Goal: Information Seeking & Learning: Learn about a topic

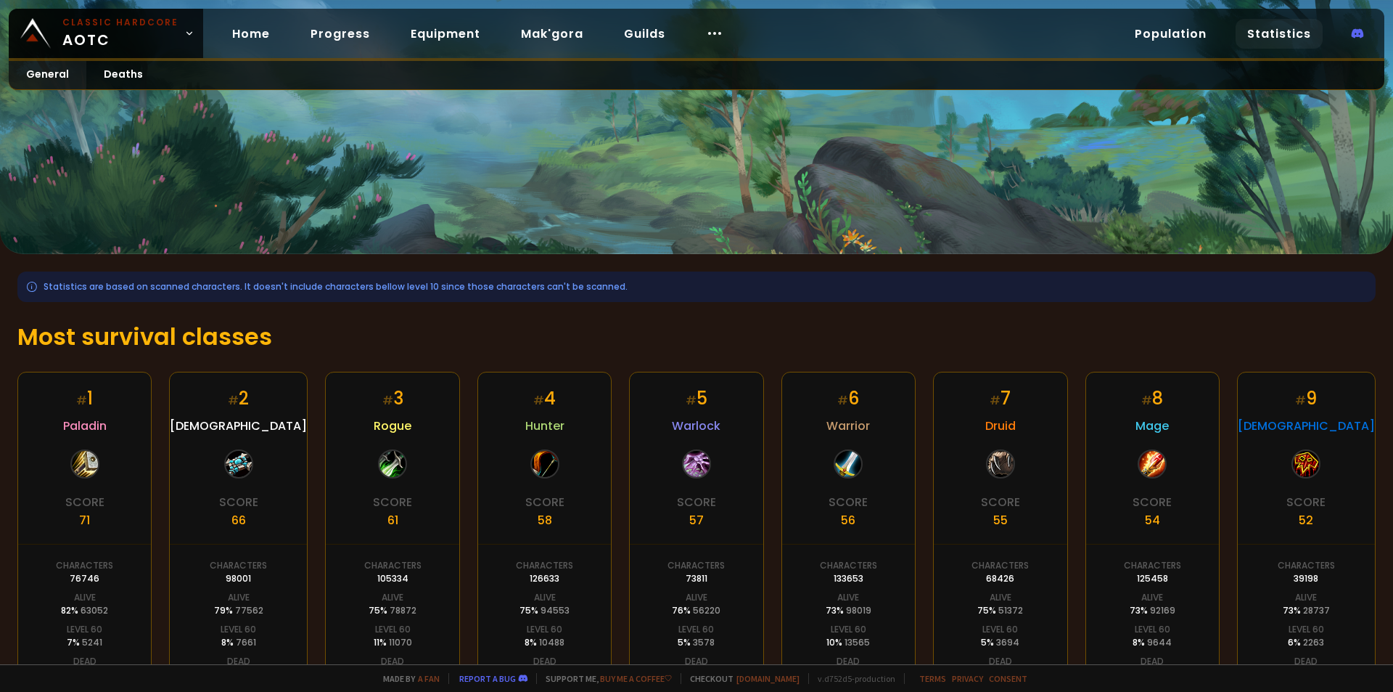
scroll to position [145, 0]
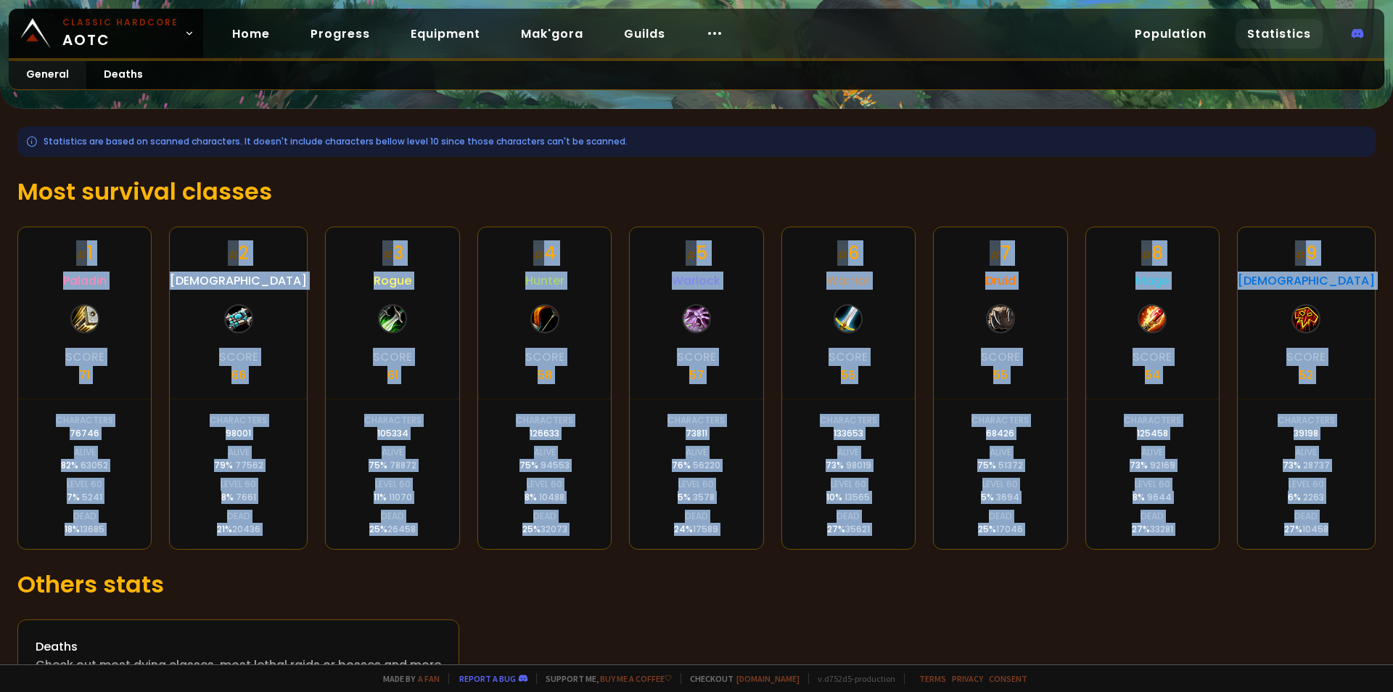
drag, startPoint x: 65, startPoint y: 240, endPoint x: 1328, endPoint y: 542, distance: 1298.6
click at [1328, 542] on div "# 1 Paladin Score 71 Characters 76746 Alive 82 % 63052 Level 60 7 % 5241 Dead 1…" at bounding box center [696, 387] width 1359 height 323
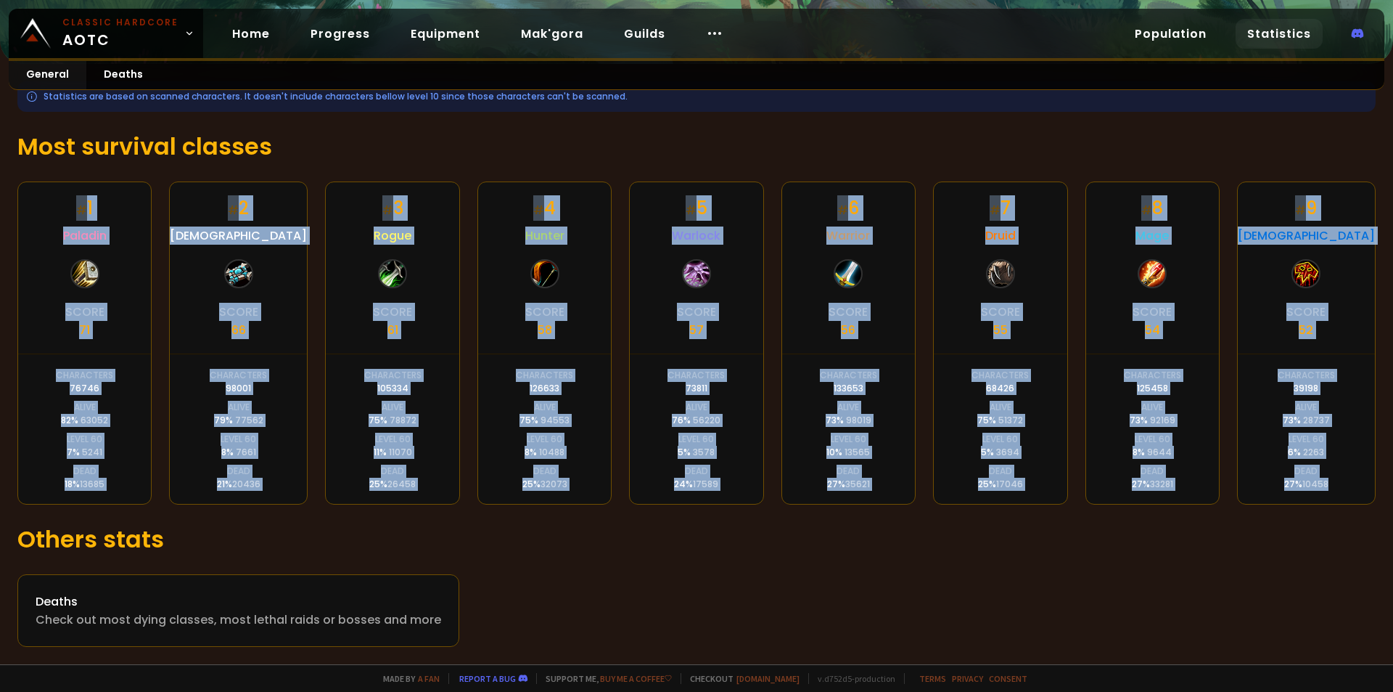
scroll to position [0, 0]
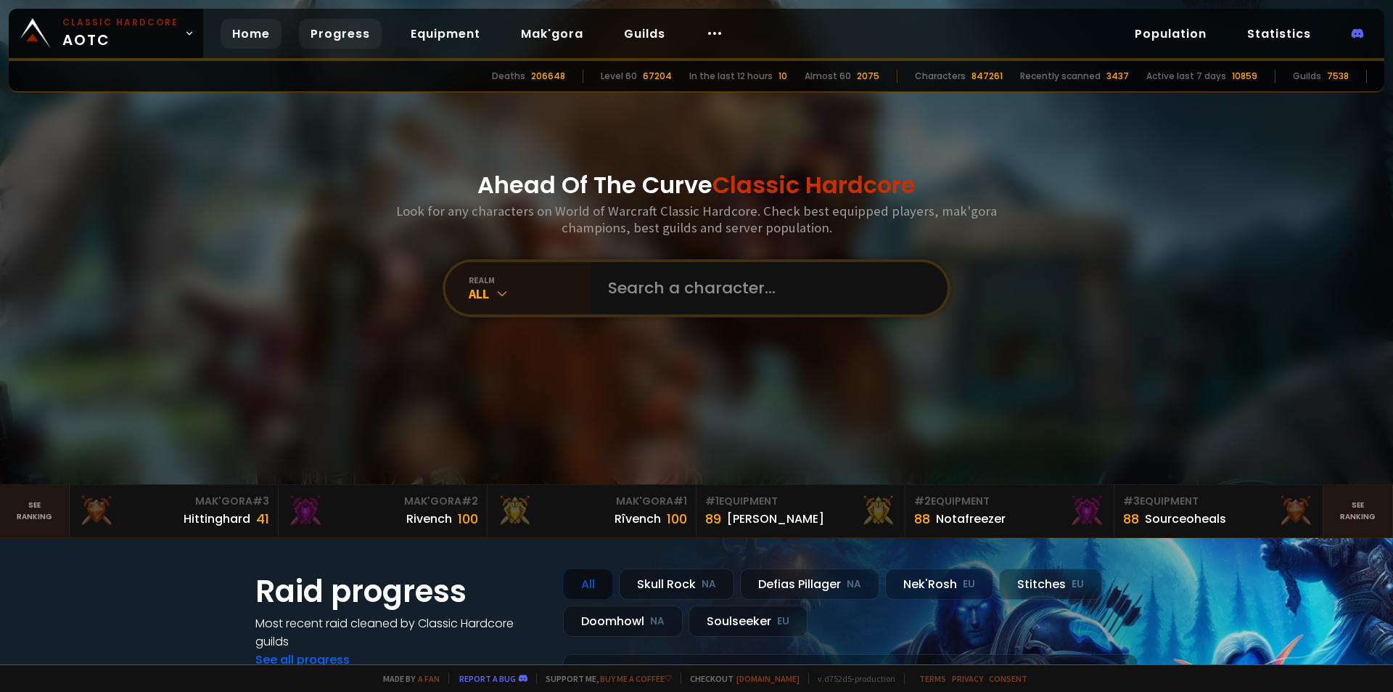
click at [341, 44] on link "Progress" at bounding box center [340, 34] width 83 height 30
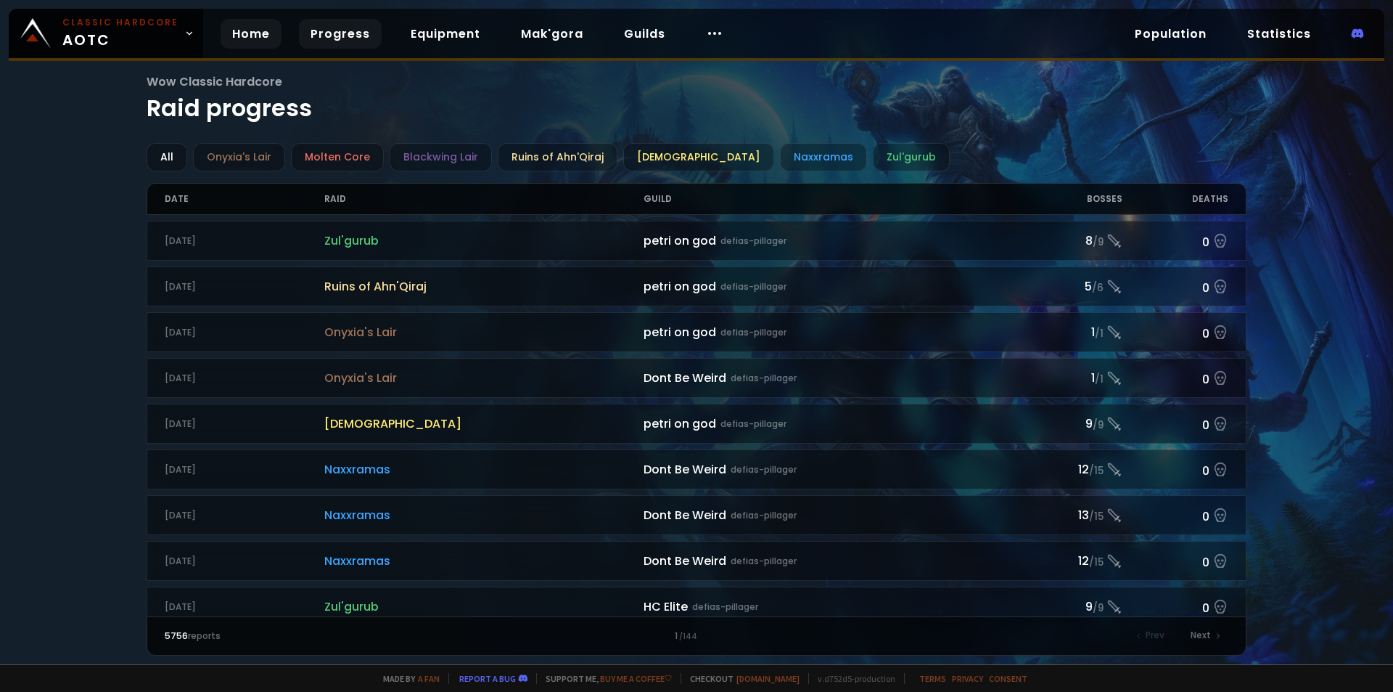
click at [253, 41] on link "Home" at bounding box center [251, 34] width 61 height 30
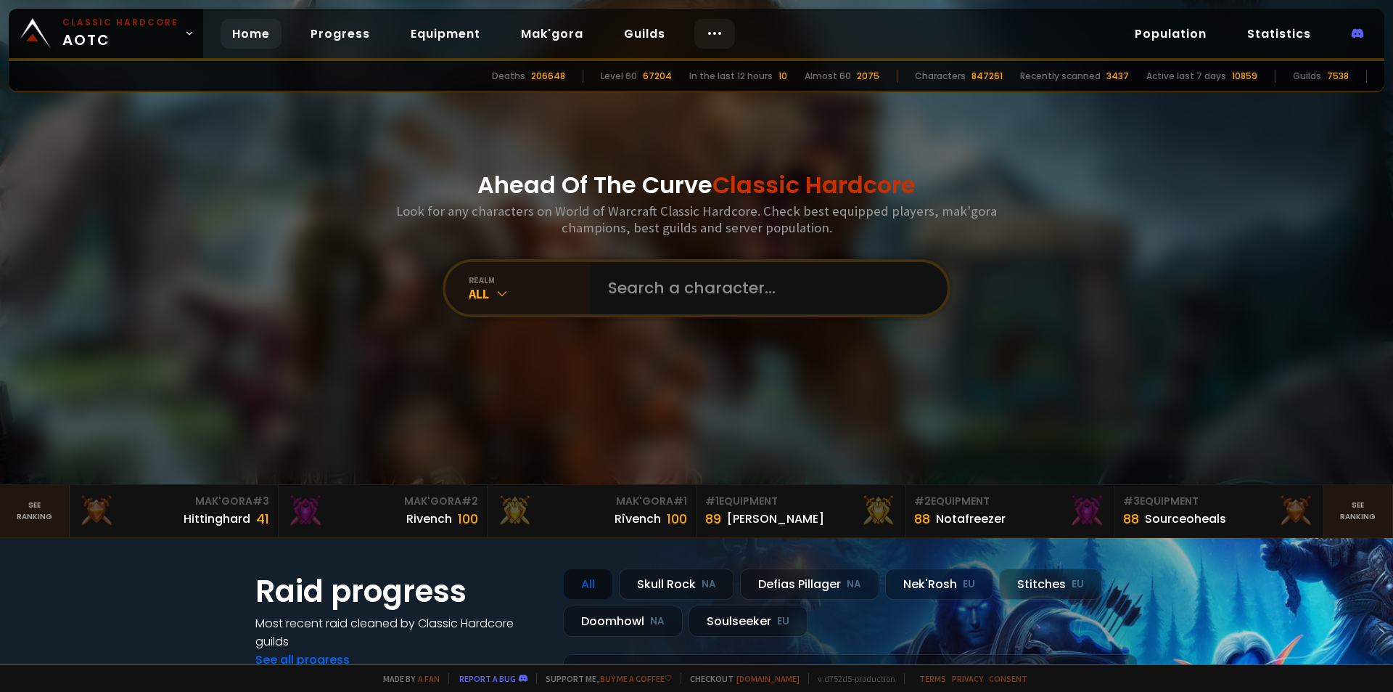
click at [716, 39] on div at bounding box center [715, 34] width 41 height 30
click at [699, 78] on link "Race to 60" at bounding box center [709, 76] width 126 height 32
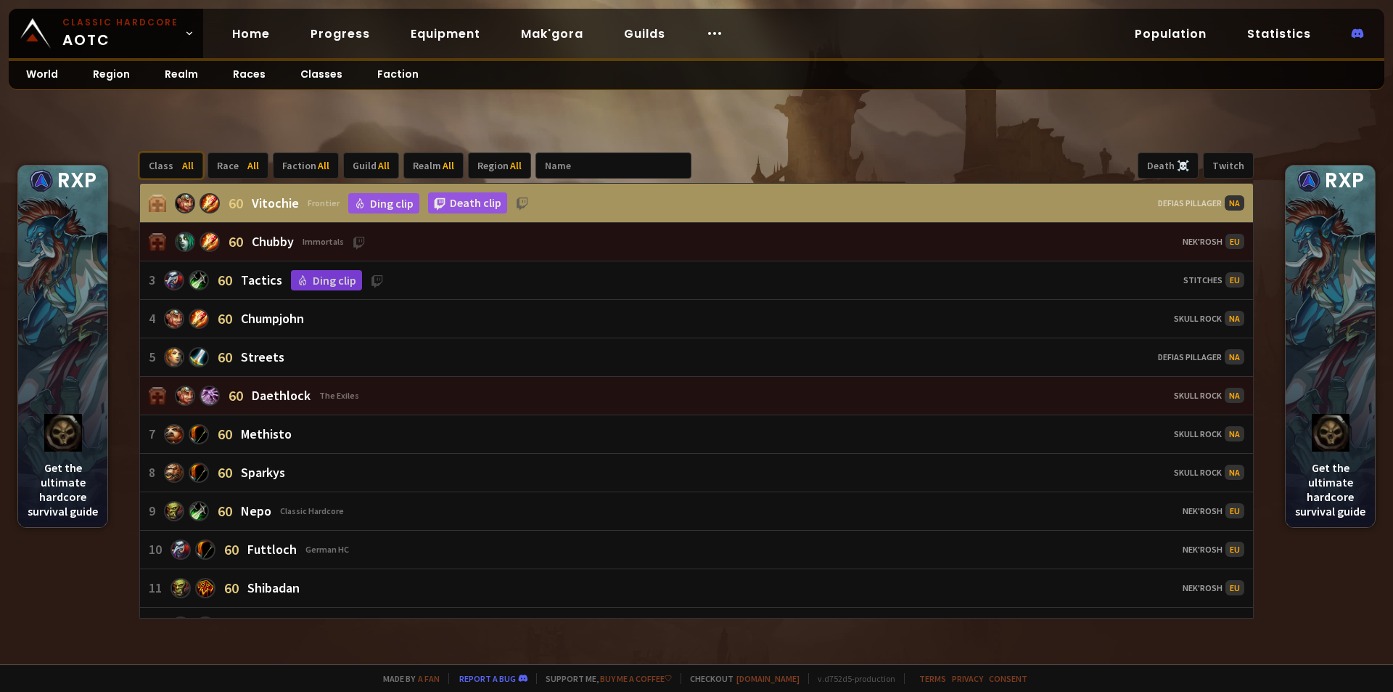
click at [166, 168] on div "Class All" at bounding box center [171, 165] width 64 height 26
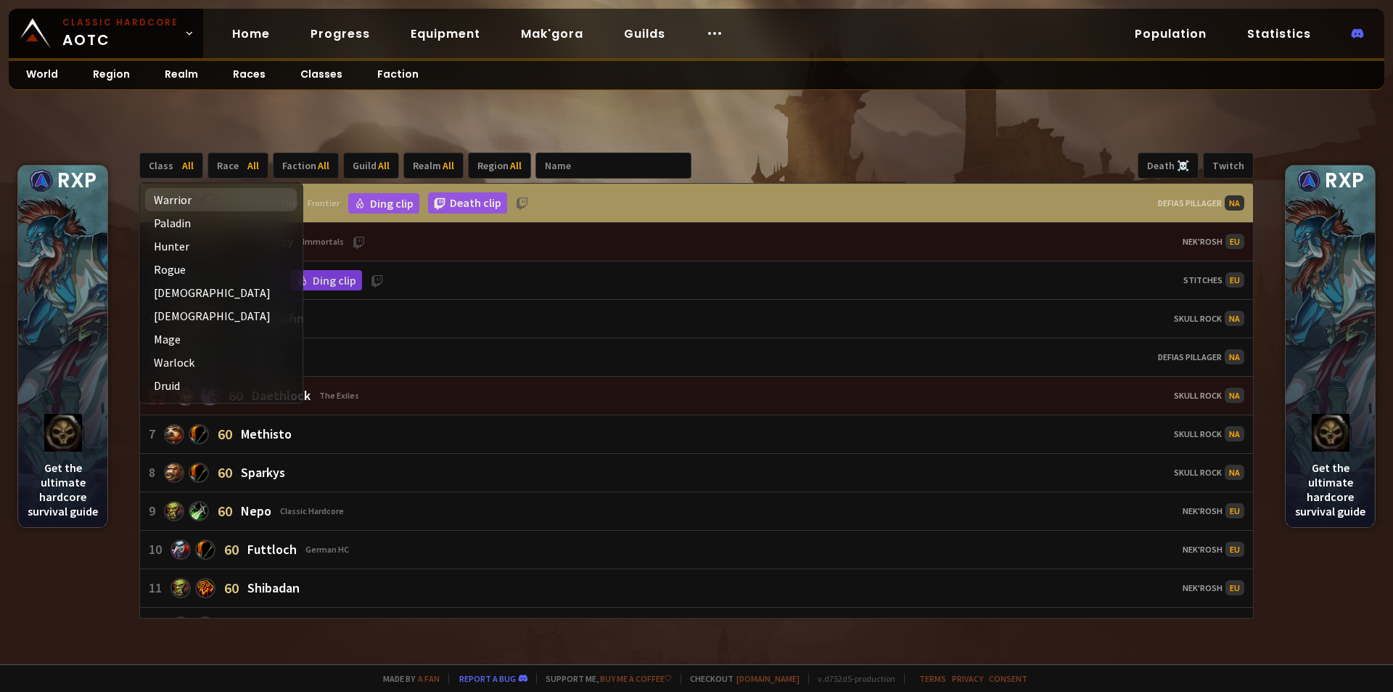
click at [168, 200] on div "Warrior" at bounding box center [221, 199] width 152 height 23
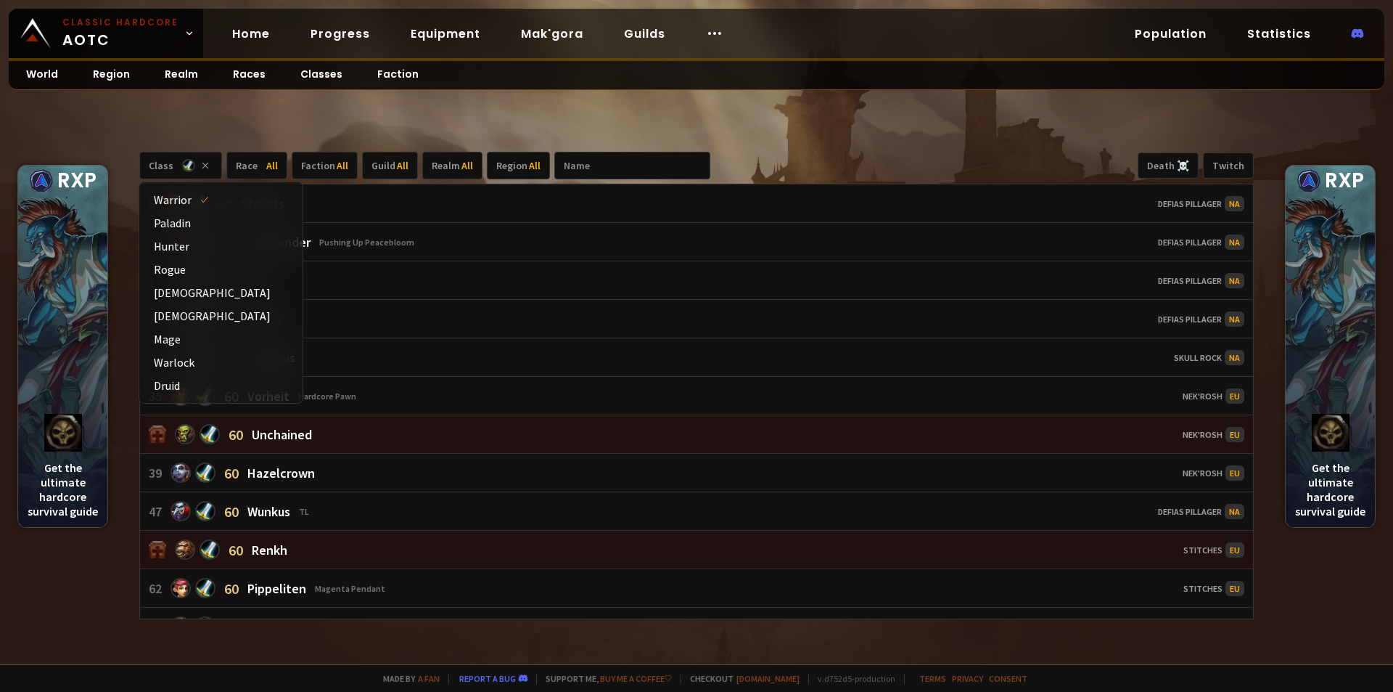
click at [735, 137] on div "Class Race All Faction All Guild All Realm All Region All Death ☠️ Twitch 5 60 …" at bounding box center [696, 385] width 1393 height 557
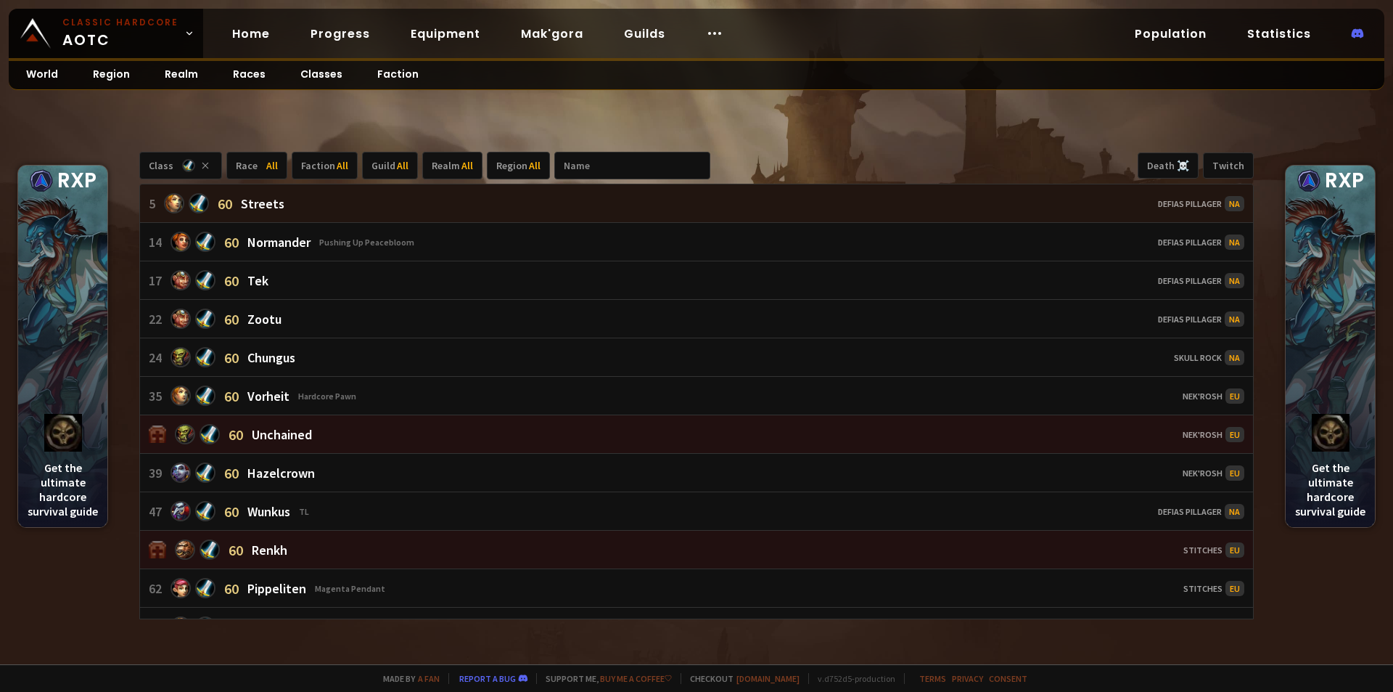
click at [244, 201] on div "Streets" at bounding box center [263, 203] width 44 height 17
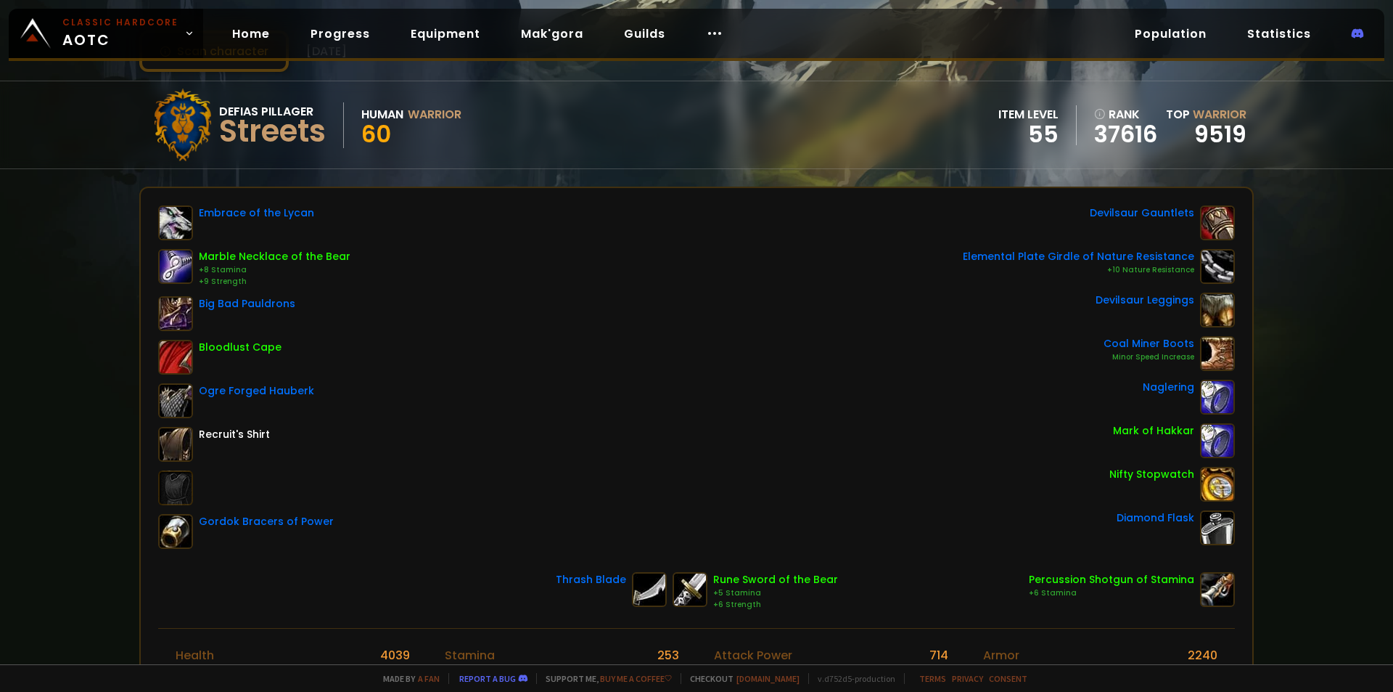
scroll to position [49, 0]
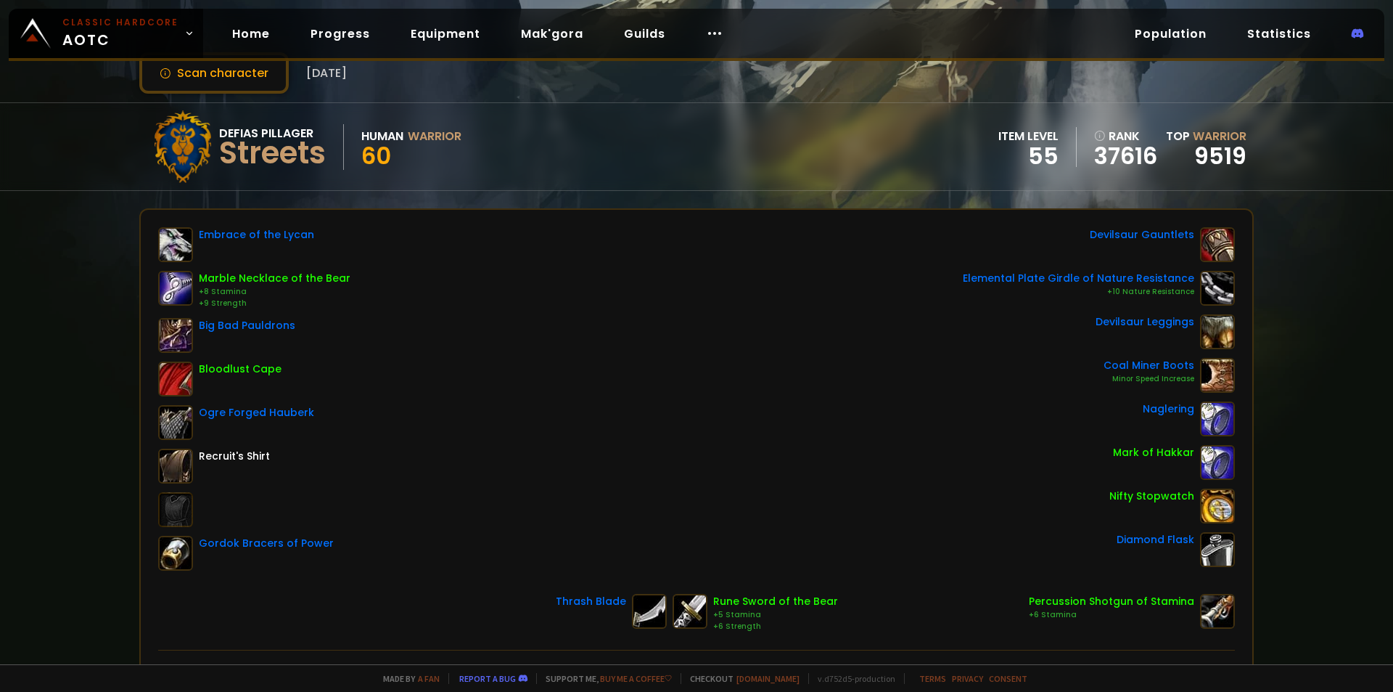
drag, startPoint x: 166, startPoint y: 285, endPoint x: 176, endPoint y: 285, distance: 10.2
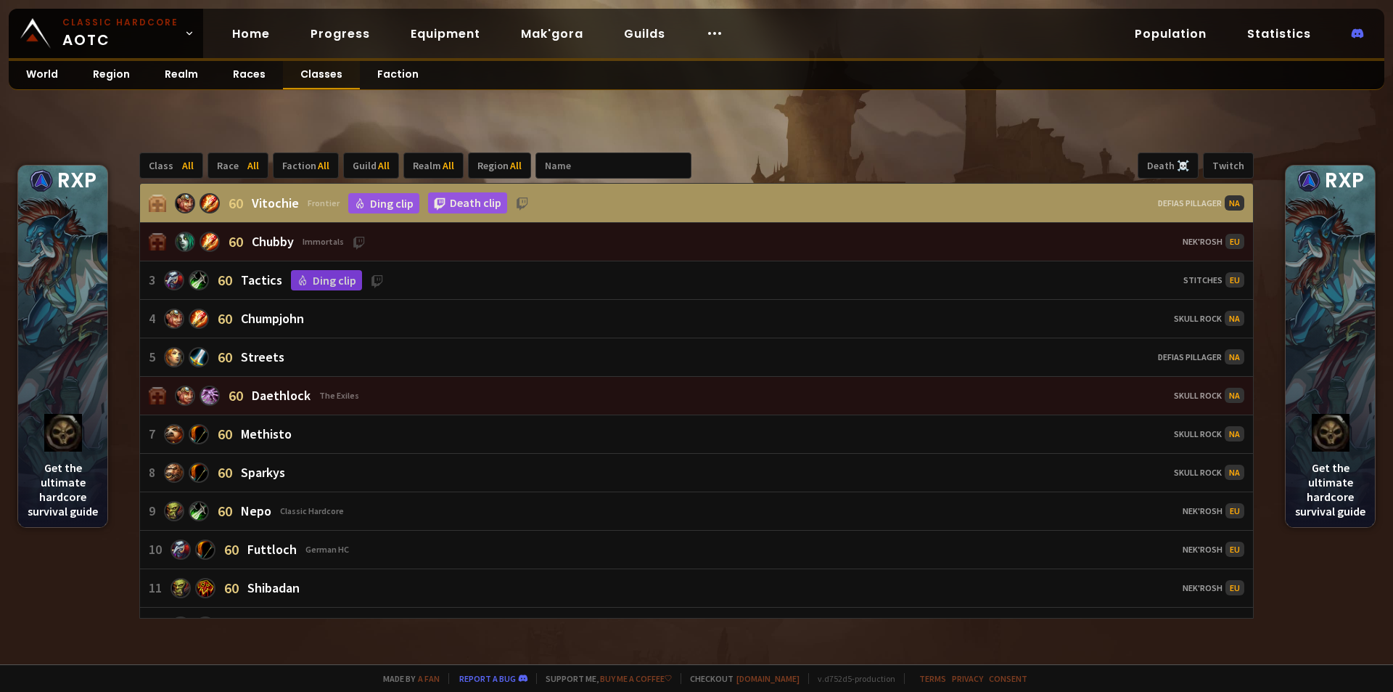
click at [308, 79] on link "Classes" at bounding box center [321, 75] width 77 height 28
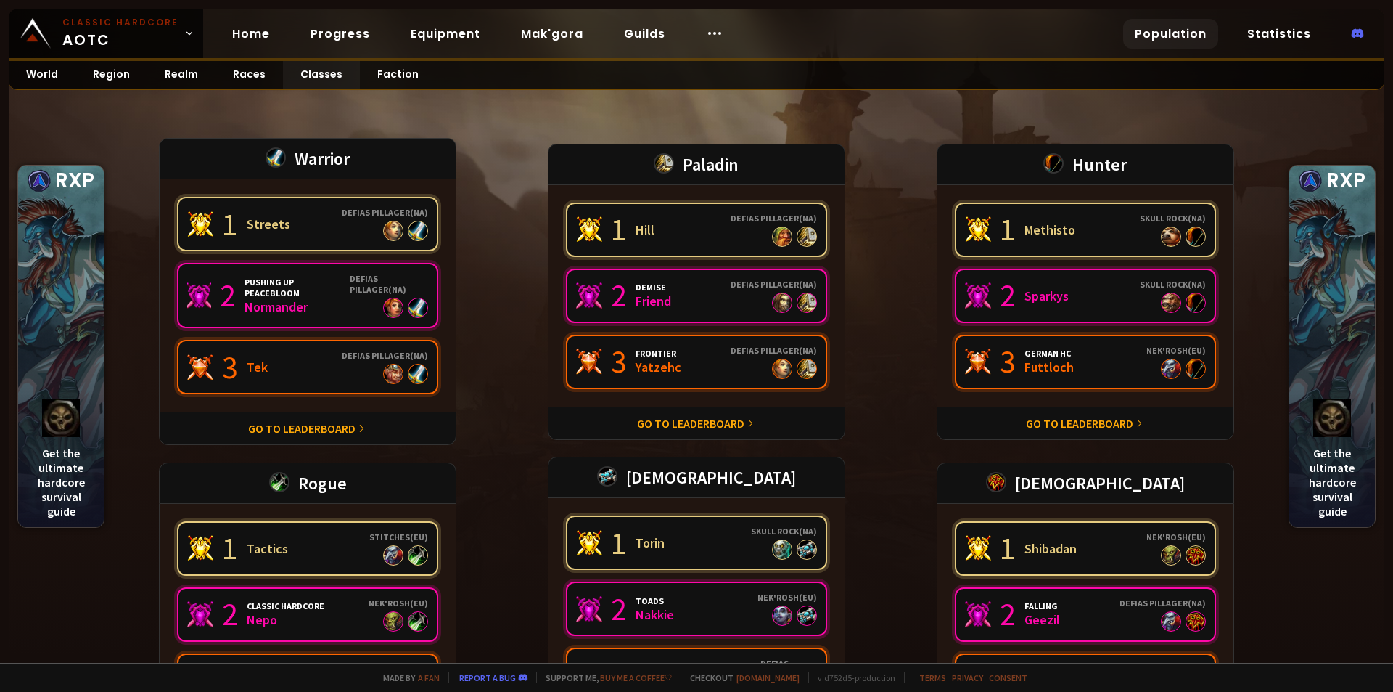
click at [1206, 22] on link "Population" at bounding box center [1170, 34] width 95 height 30
click at [1262, 25] on link "Statistics" at bounding box center [1279, 34] width 87 height 30
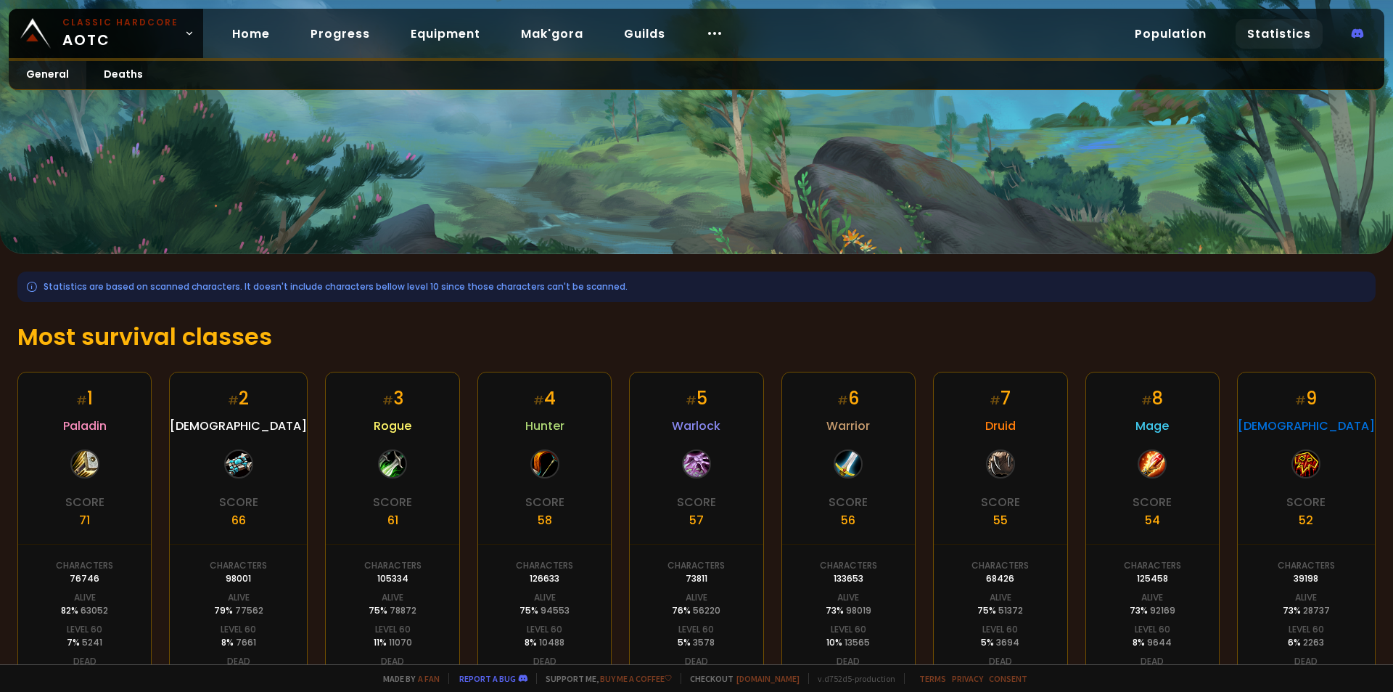
click at [1287, 42] on link "Statistics" at bounding box center [1279, 34] width 87 height 30
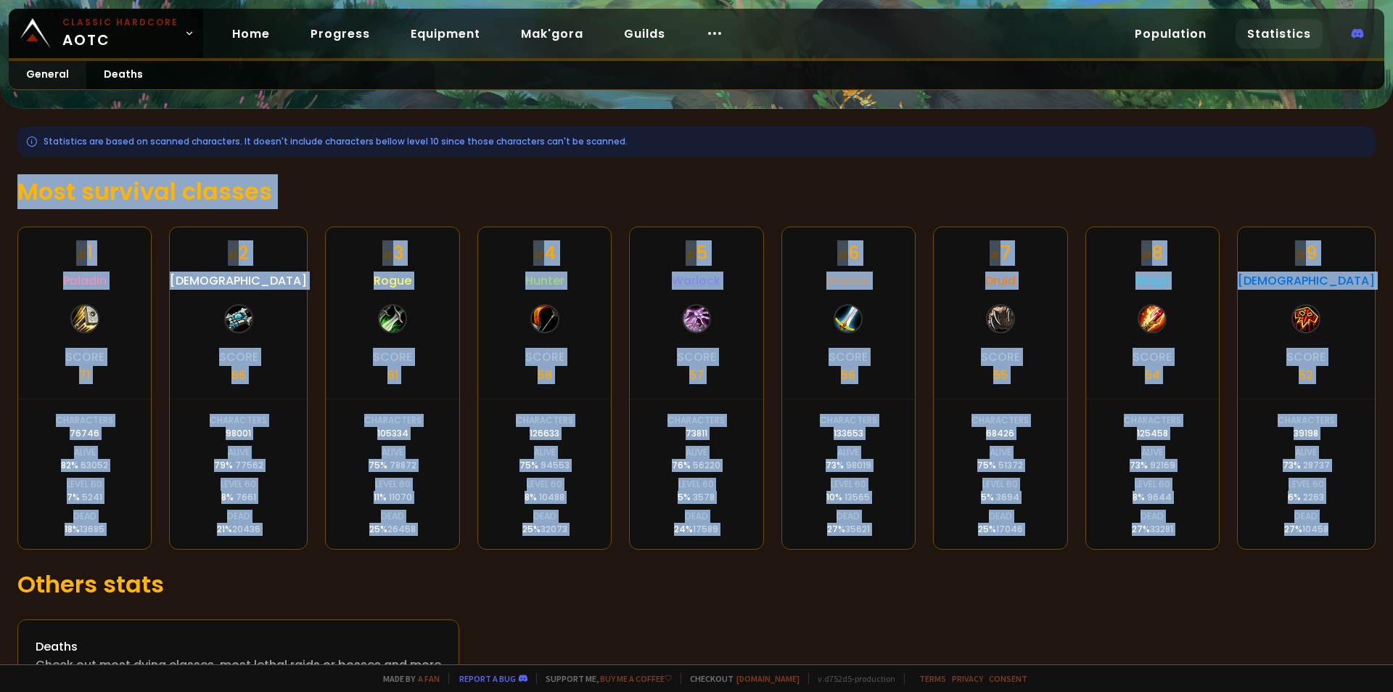
drag, startPoint x: 11, startPoint y: 186, endPoint x: 1328, endPoint y: 524, distance: 1360.0
click at [1328, 524] on div "Statistics are based on scanned characters. It doesn't include characters bello…" at bounding box center [696, 409] width 1393 height 600
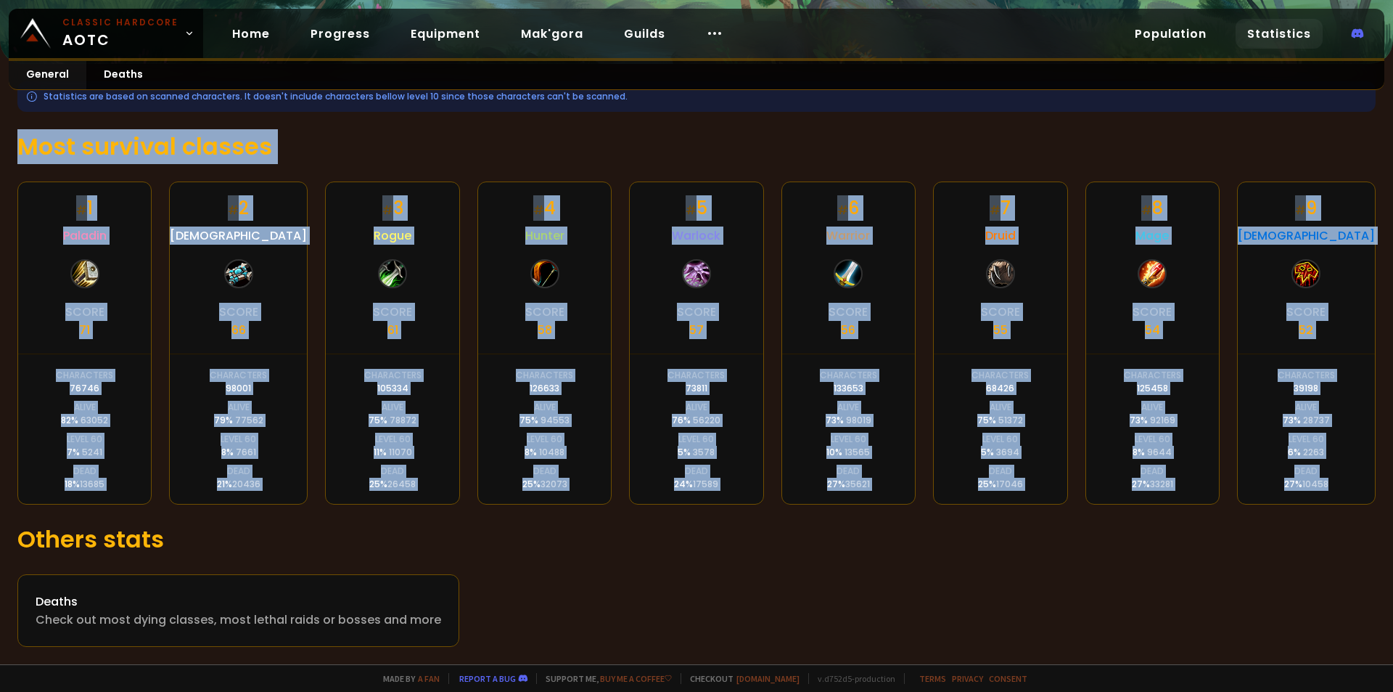
scroll to position [0, 0]
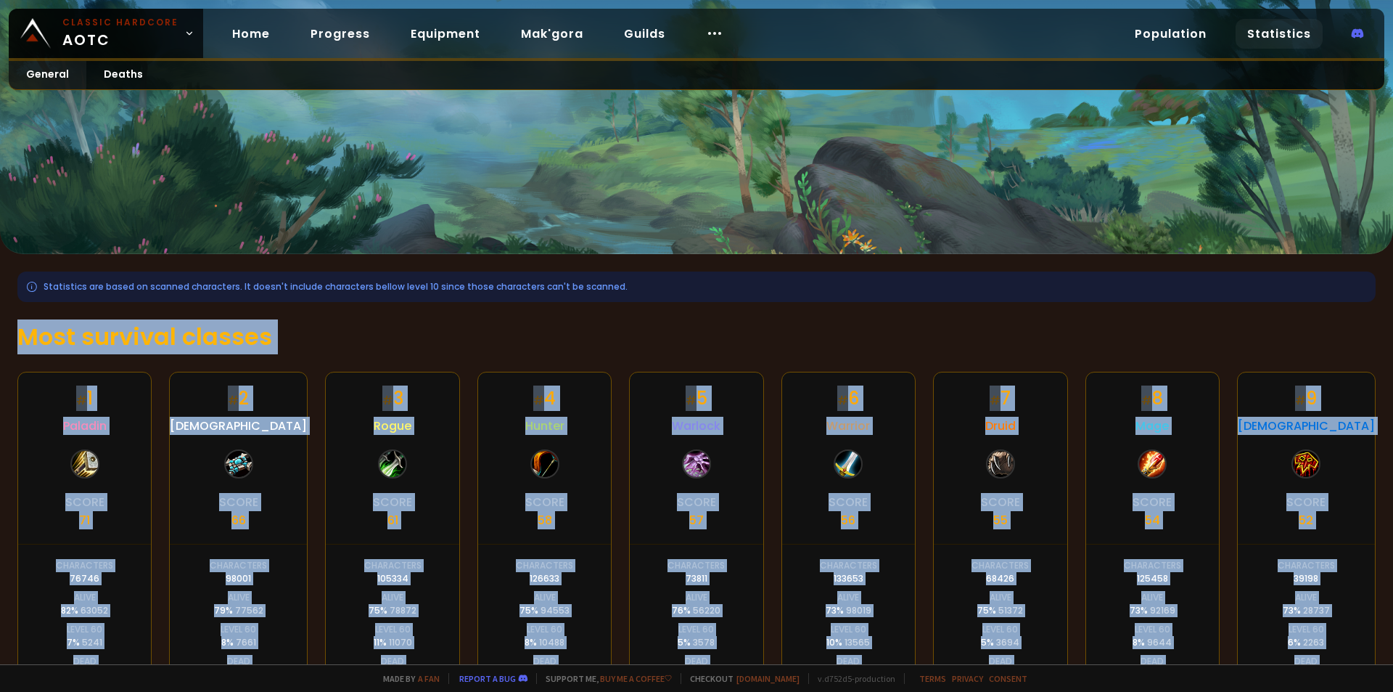
click at [1280, 46] on link "Statistics" at bounding box center [1279, 34] width 87 height 30
click at [1282, 33] on link "Statistics" at bounding box center [1279, 34] width 87 height 30
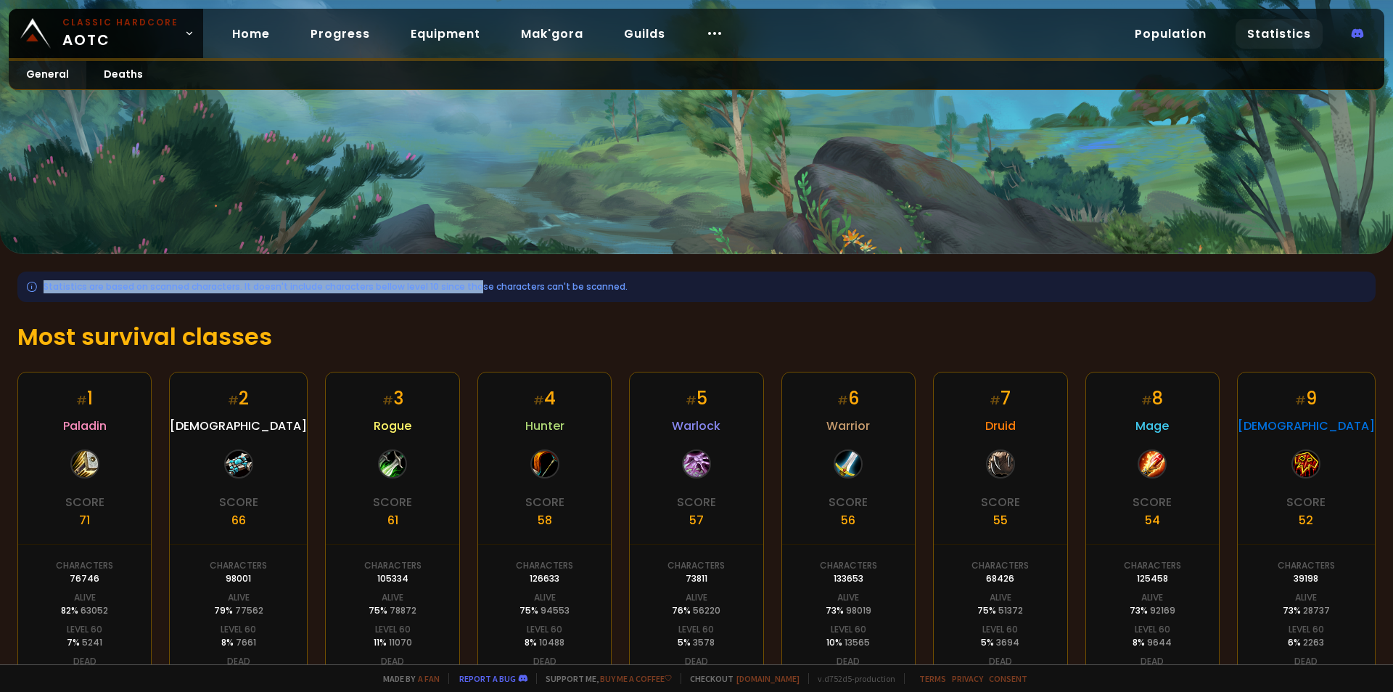
drag, startPoint x: 492, startPoint y: 286, endPoint x: 626, endPoint y: 286, distance: 134.3
click at [626, 286] on div "Statistics are based on scanned characters. It doesn't include characters bello…" at bounding box center [696, 286] width 1359 height 30
drag, startPoint x: 616, startPoint y: 283, endPoint x: 40, endPoint y: 284, distance: 576.3
click at [65, 276] on div "Statistics are based on scanned characters. It doesn't include characters bello…" at bounding box center [696, 286] width 1359 height 30
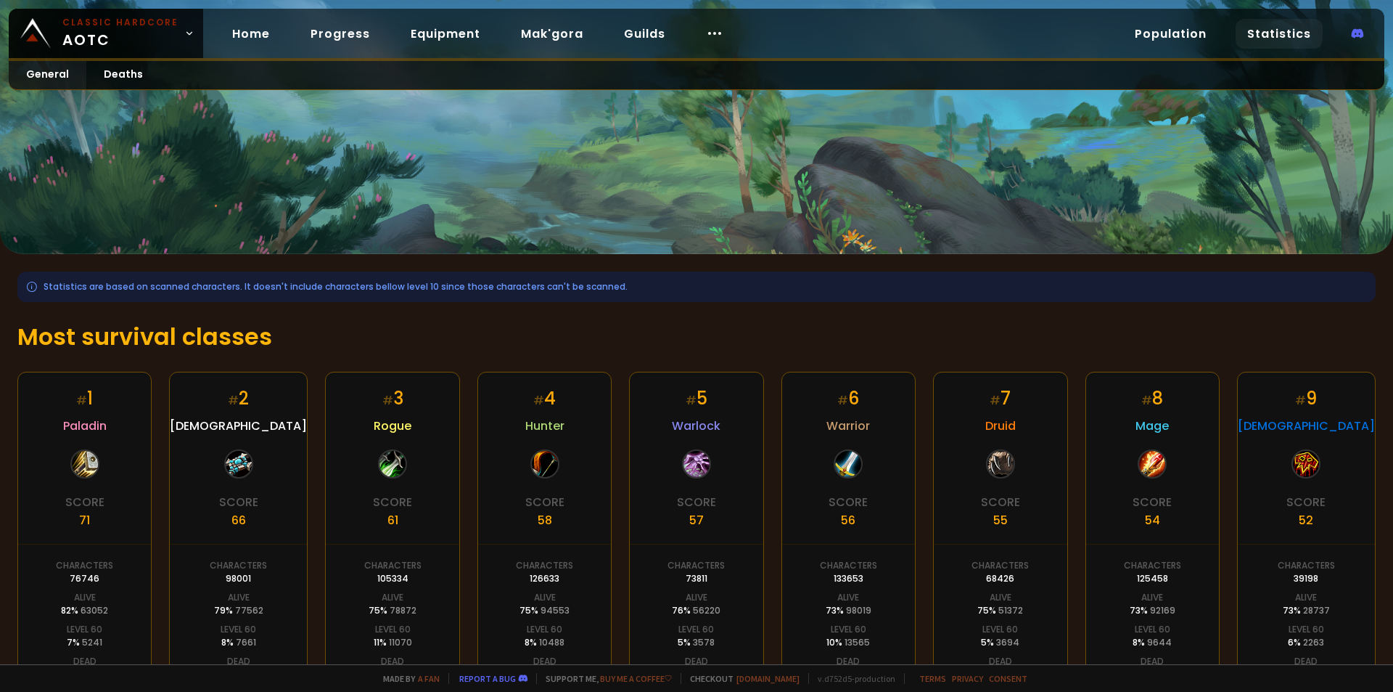
drag, startPoint x: 38, startPoint y: 285, endPoint x: 885, endPoint y: 281, distance: 847.0
click at [882, 282] on div "Statistics are based on scanned characters. It doesn't include characters bello…" at bounding box center [696, 286] width 1359 height 30
click at [1170, 26] on link "Population" at bounding box center [1170, 34] width 95 height 30
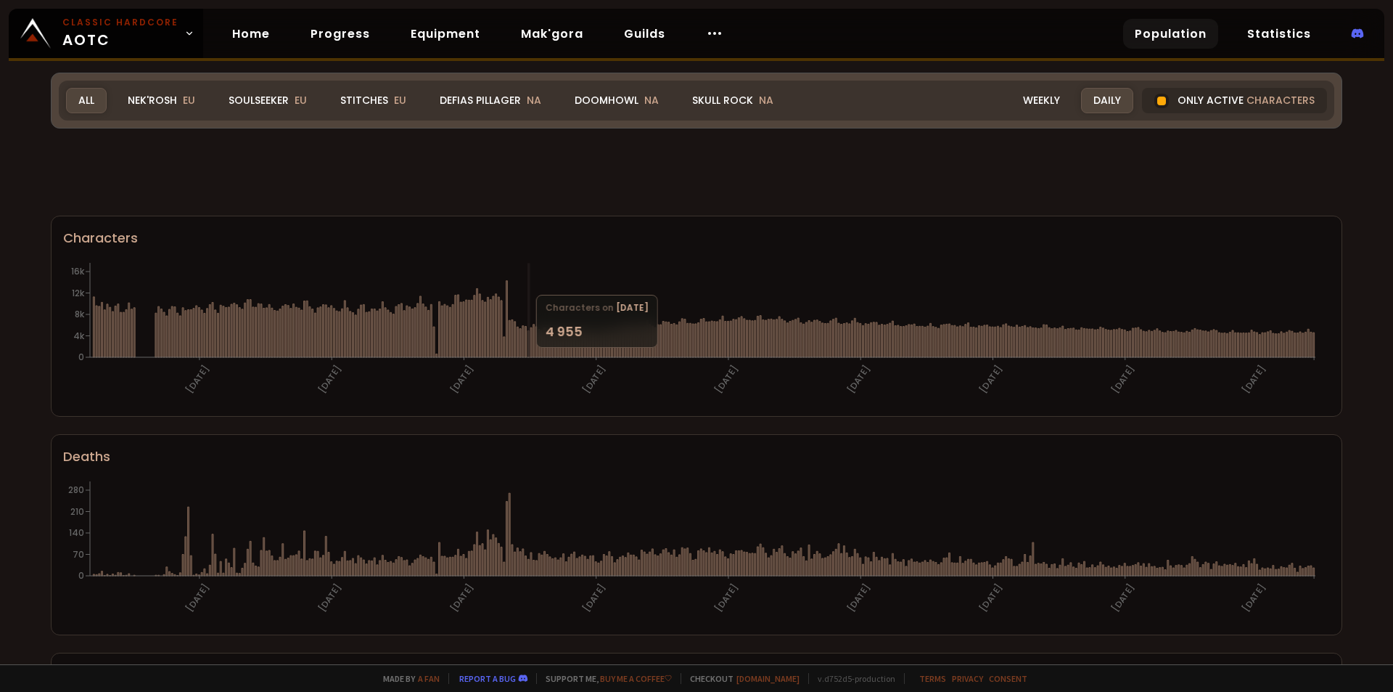
scroll to position [73, 0]
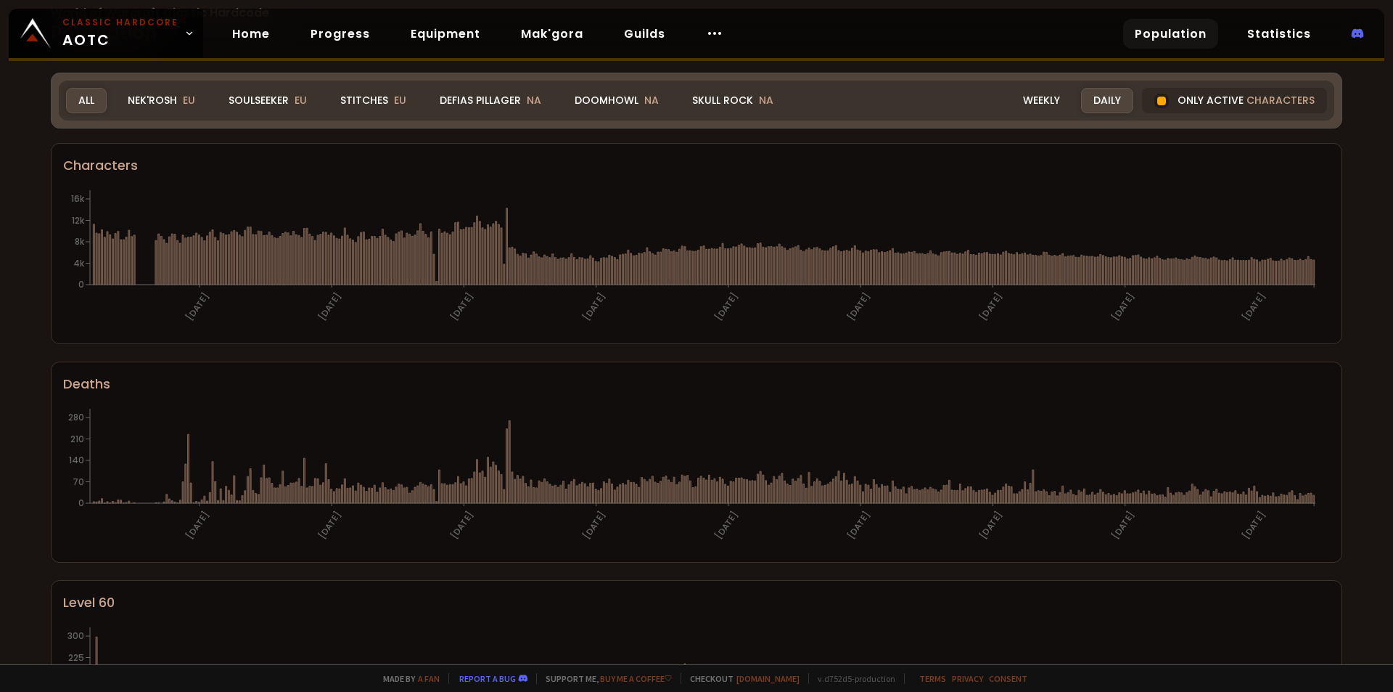
drag, startPoint x: 877, startPoint y: 245, endPoint x: 1315, endPoint y: 282, distance: 439.1
click at [1267, 325] on icon "[DATE] [DATE] [DATE] [DATE] [DATE] [DATE] [DATE] [DATE] [DATE] 0 4k 8k 12k 16k" at bounding box center [691, 259] width 1256 height 145
click at [1317, 280] on icon "[DATE] [DATE] [DATE] [DATE] [DATE] [DATE] [DATE] [DATE] [DATE] 0 4k 8k 12k 16k" at bounding box center [691, 259] width 1256 height 145
drag, startPoint x: 1278, startPoint y: 308, endPoint x: 1288, endPoint y: 266, distance: 43.1
click at [1267, 266] on icon "[DATE] [DATE] [DATE] [DATE] [DATE] [DATE] [DATE] [DATE] [DATE] 0 4k 8k 12k 16k" at bounding box center [691, 259] width 1256 height 145
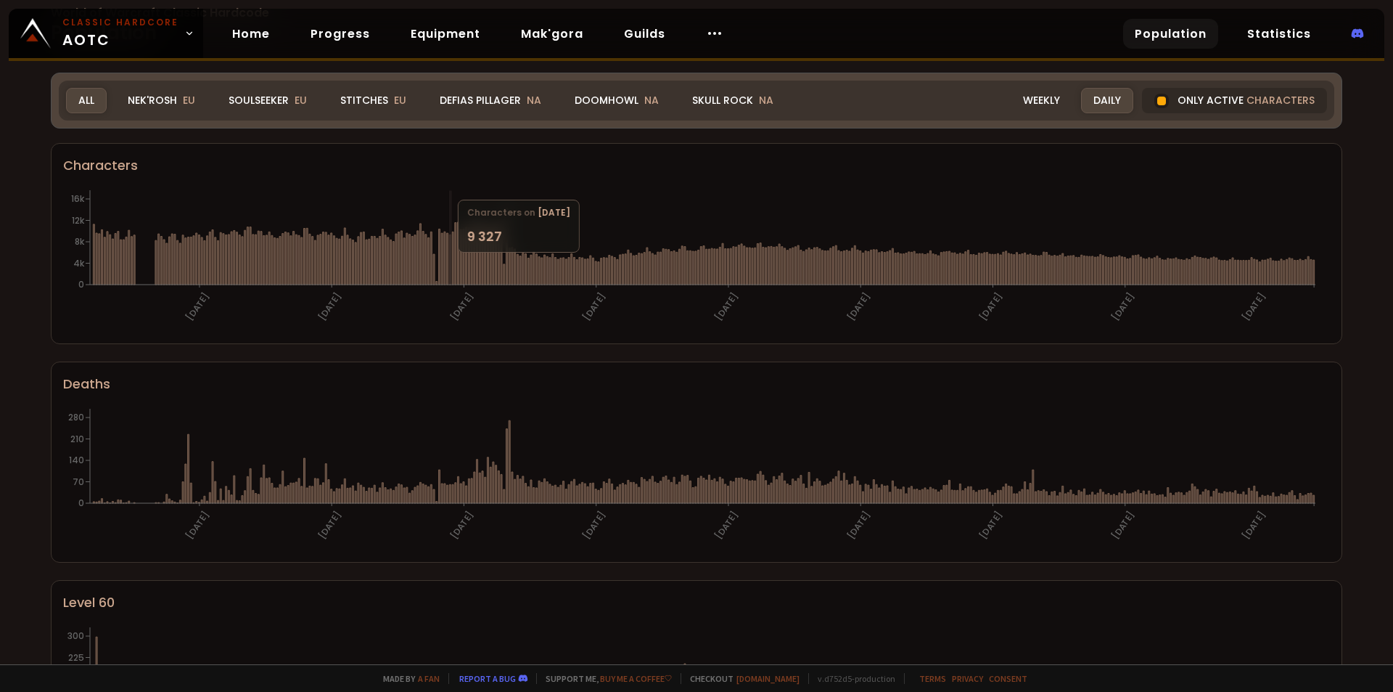
drag, startPoint x: 1314, startPoint y: 260, endPoint x: 213, endPoint y: 232, distance: 1101.4
click at [269, 243] on section "Characters [DATE] [DATE] [DATE] [DATE] [DATE] [DATE] [DATE] [DATE] [DATE] 0 4k …" at bounding box center [697, 243] width 1292 height 201
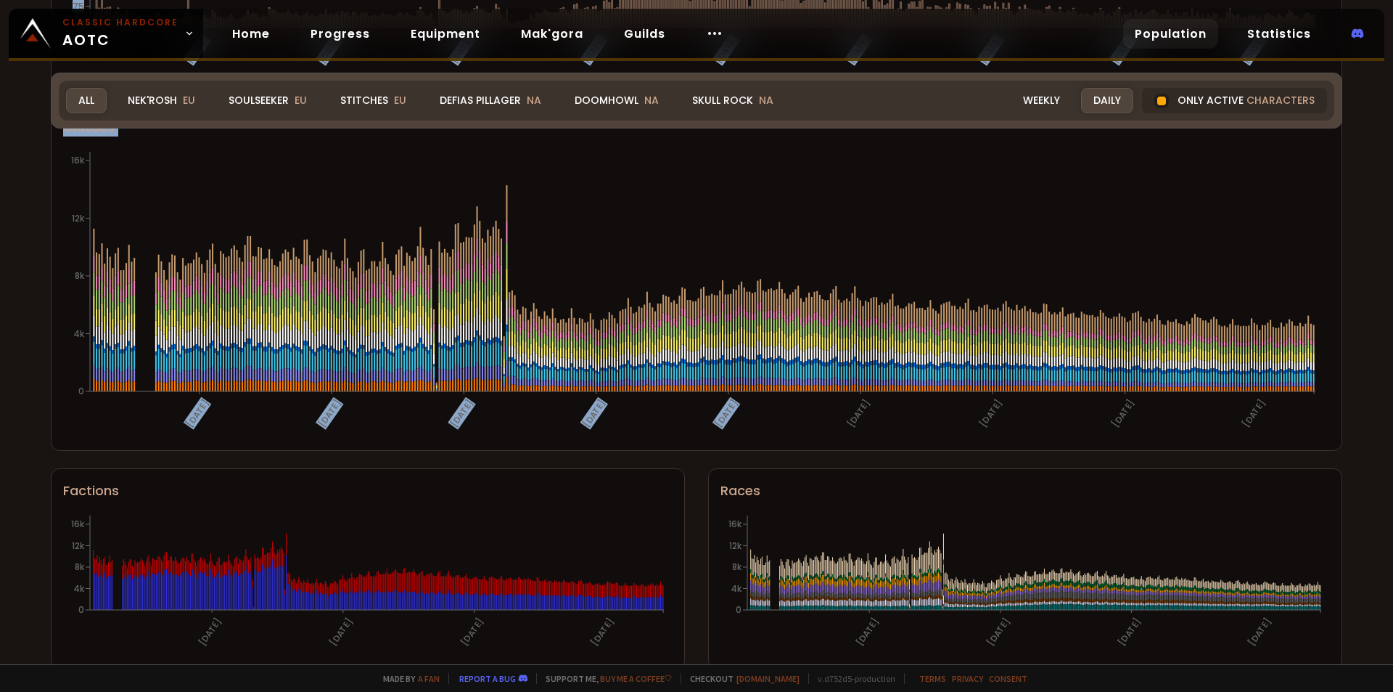
scroll to position [789, 0]
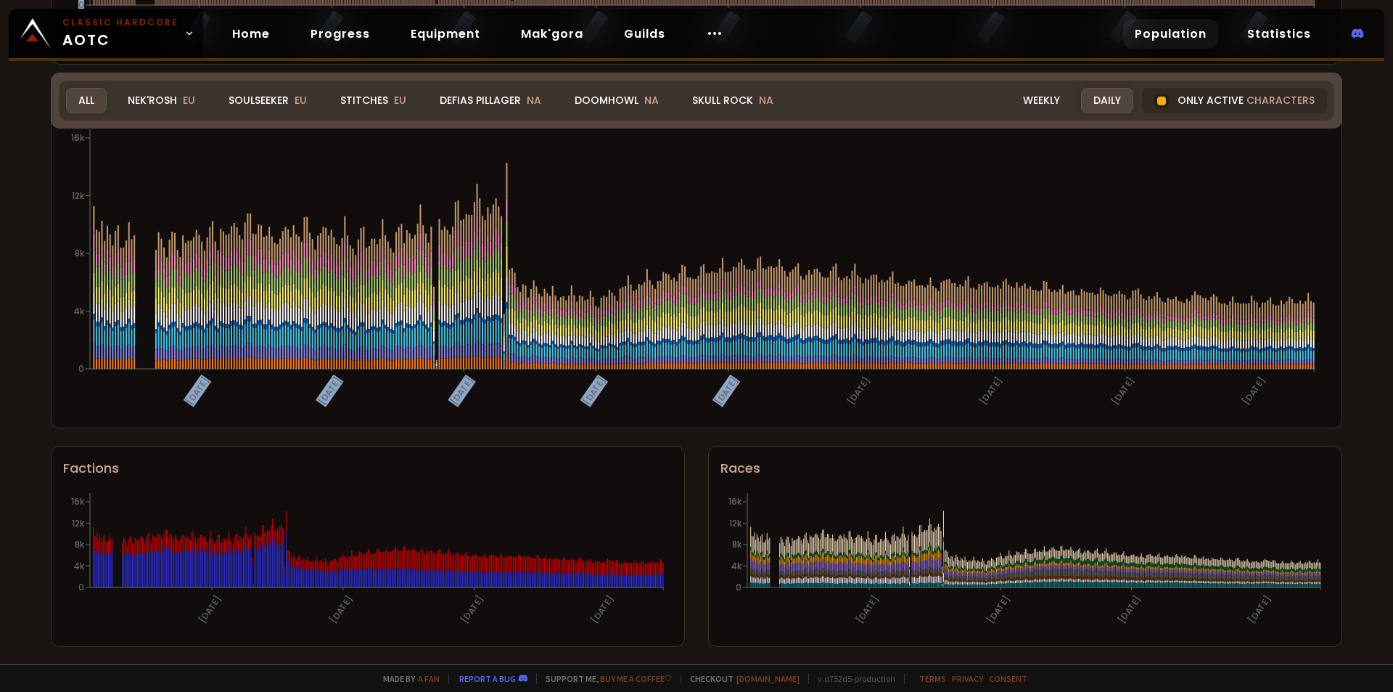
drag, startPoint x: 53, startPoint y: 160, endPoint x: 1296, endPoint y: 545, distance: 1301.4
click at [1296, 547] on div "World of Warcraft Classic Hardcode Population Realm All All Nek'Rosh EU Soulsee…" at bounding box center [696, 332] width 1393 height 664
click at [1314, 372] on line at bounding box center [1314, 370] width 0 height 3
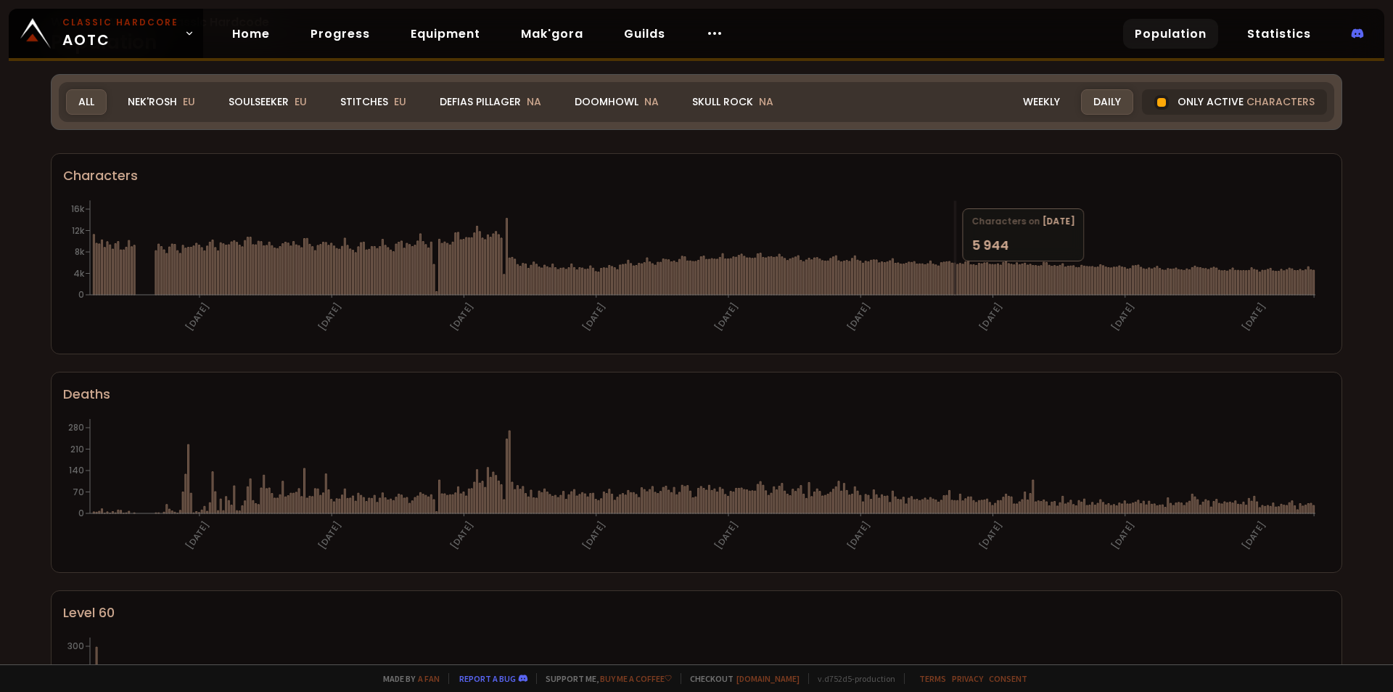
scroll to position [0, 0]
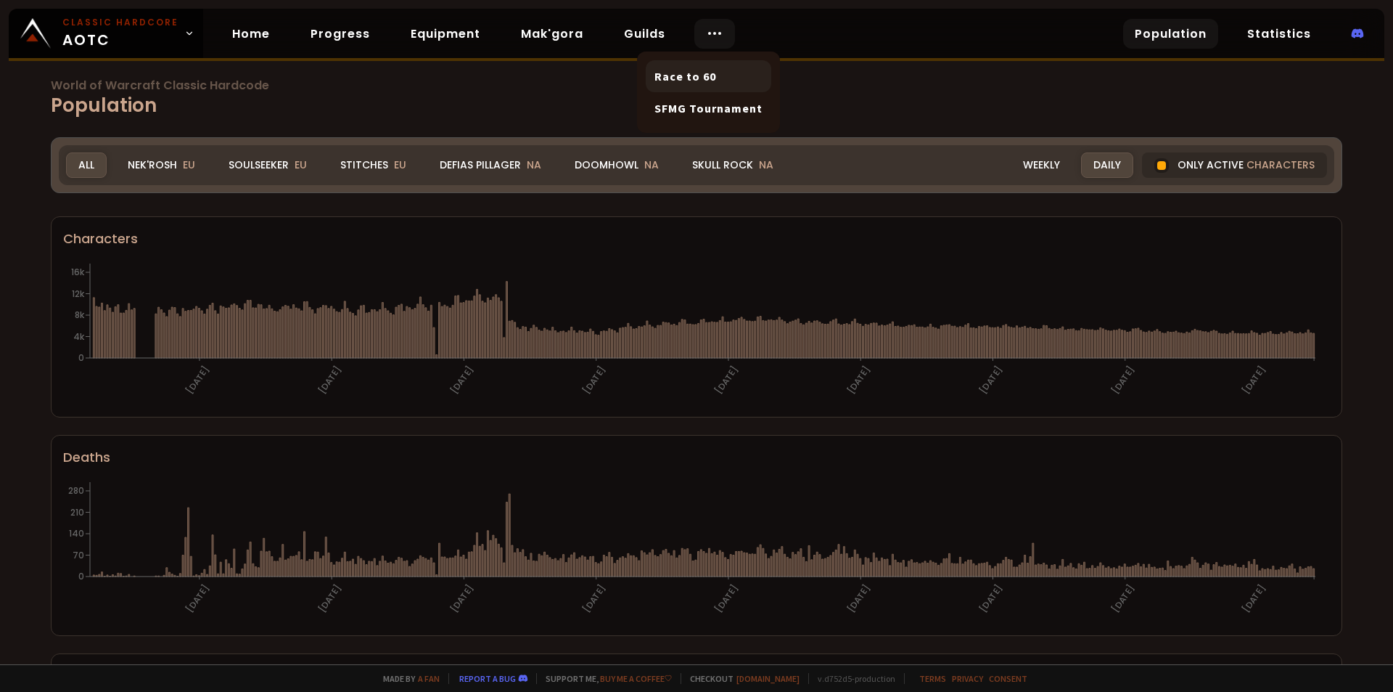
click at [699, 62] on link "Race to 60" at bounding box center [709, 76] width 126 height 32
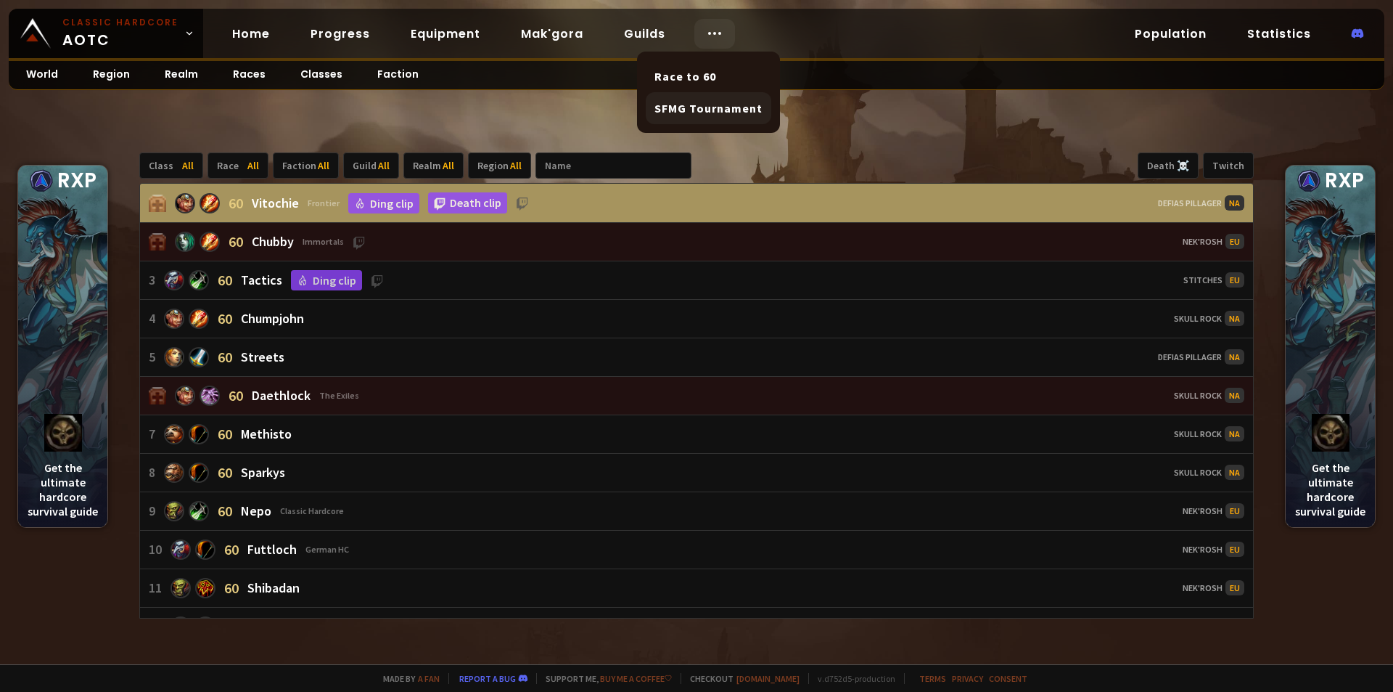
click at [692, 108] on link "SFMG Tournament" at bounding box center [709, 108] width 126 height 32
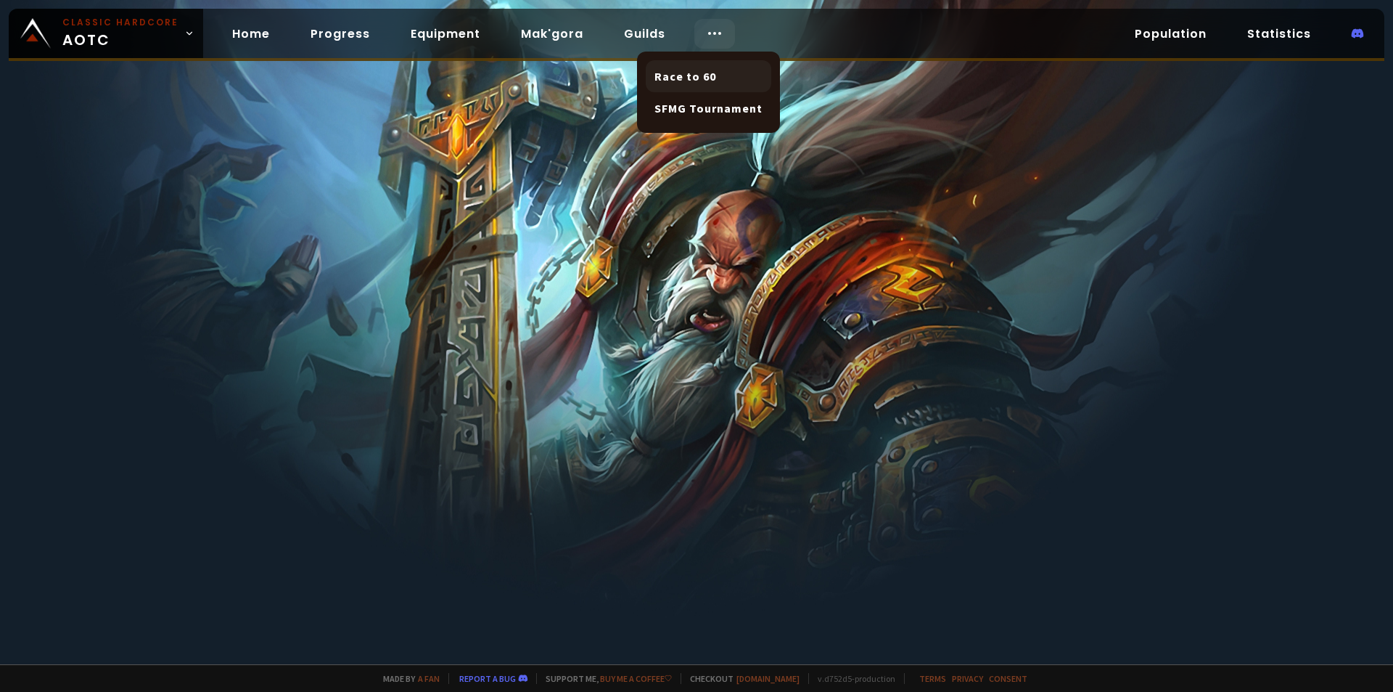
click at [703, 63] on link "Race to 60" at bounding box center [709, 76] width 126 height 32
click at [1272, 32] on link "Statistics" at bounding box center [1279, 34] width 87 height 30
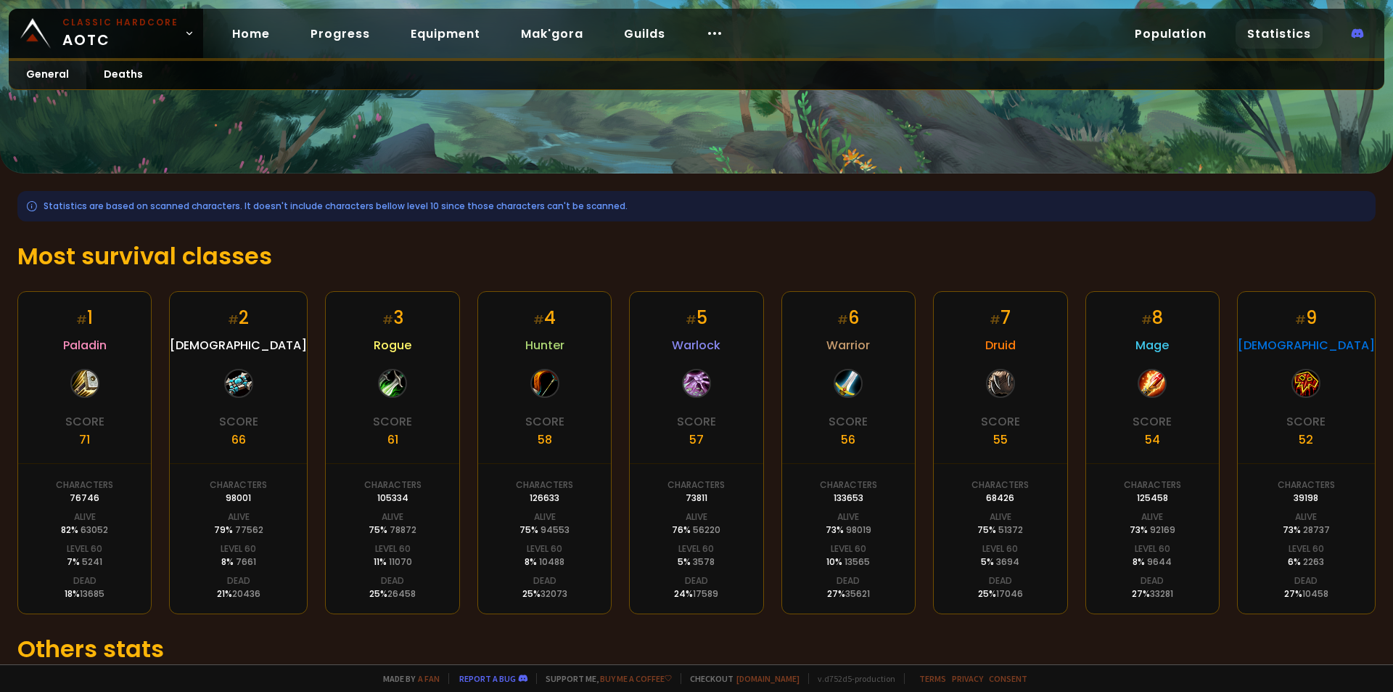
scroll to position [190, 0]
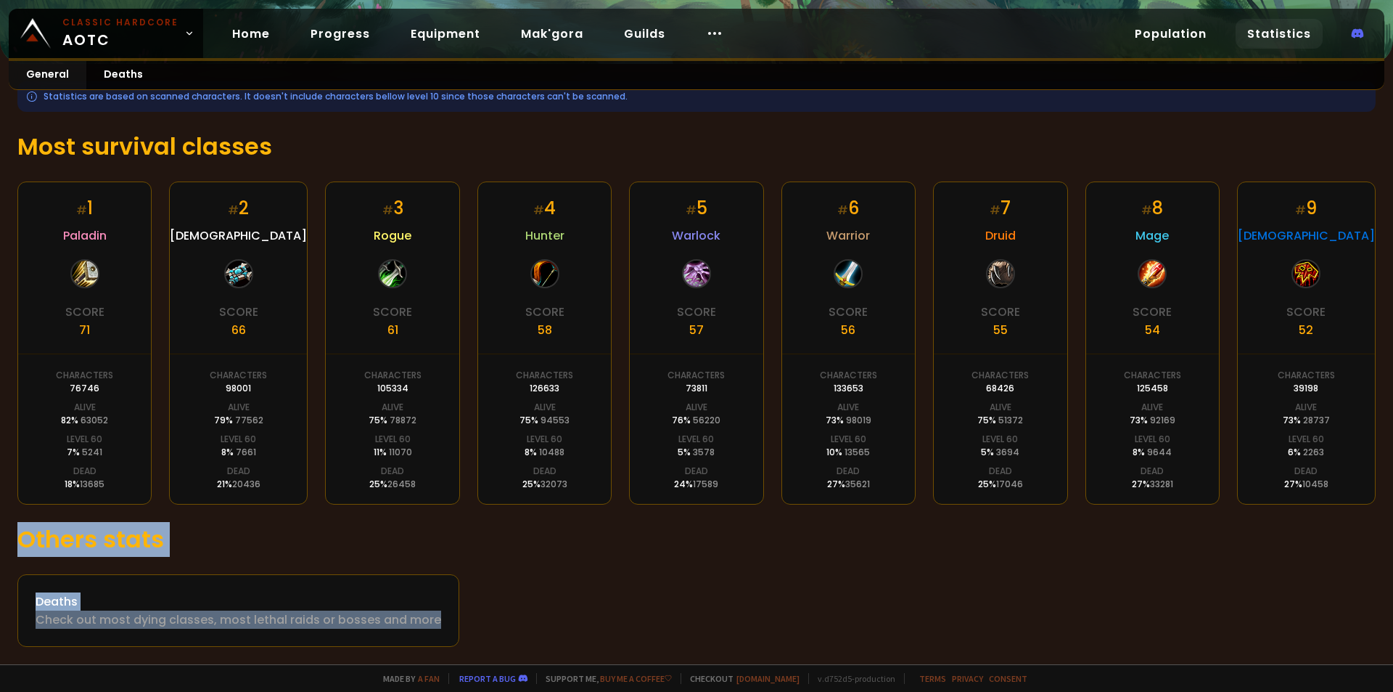
drag, startPoint x: 0, startPoint y: 531, endPoint x: 512, endPoint y: 626, distance: 520.4
click at [508, 626] on div "Statistics are based on scanned characters. It doesn't include characters bello…" at bounding box center [696, 364] width 1393 height 600
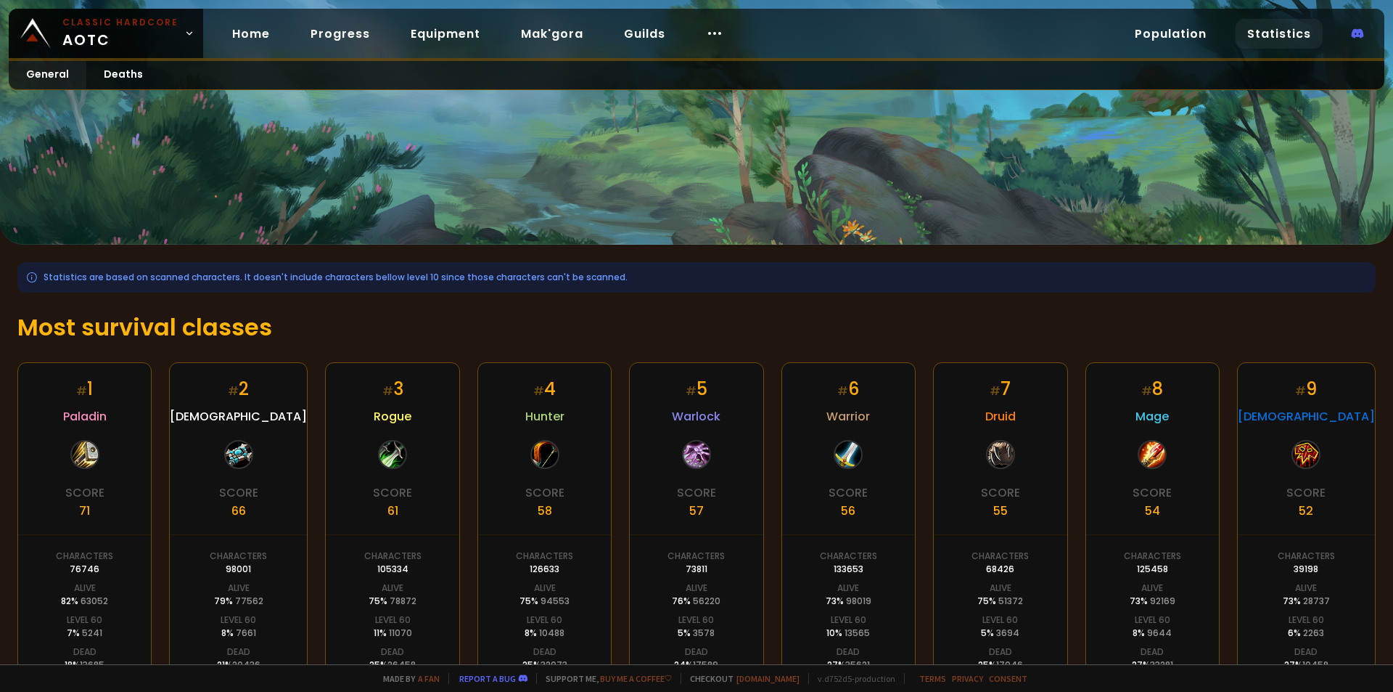
scroll to position [0, 0]
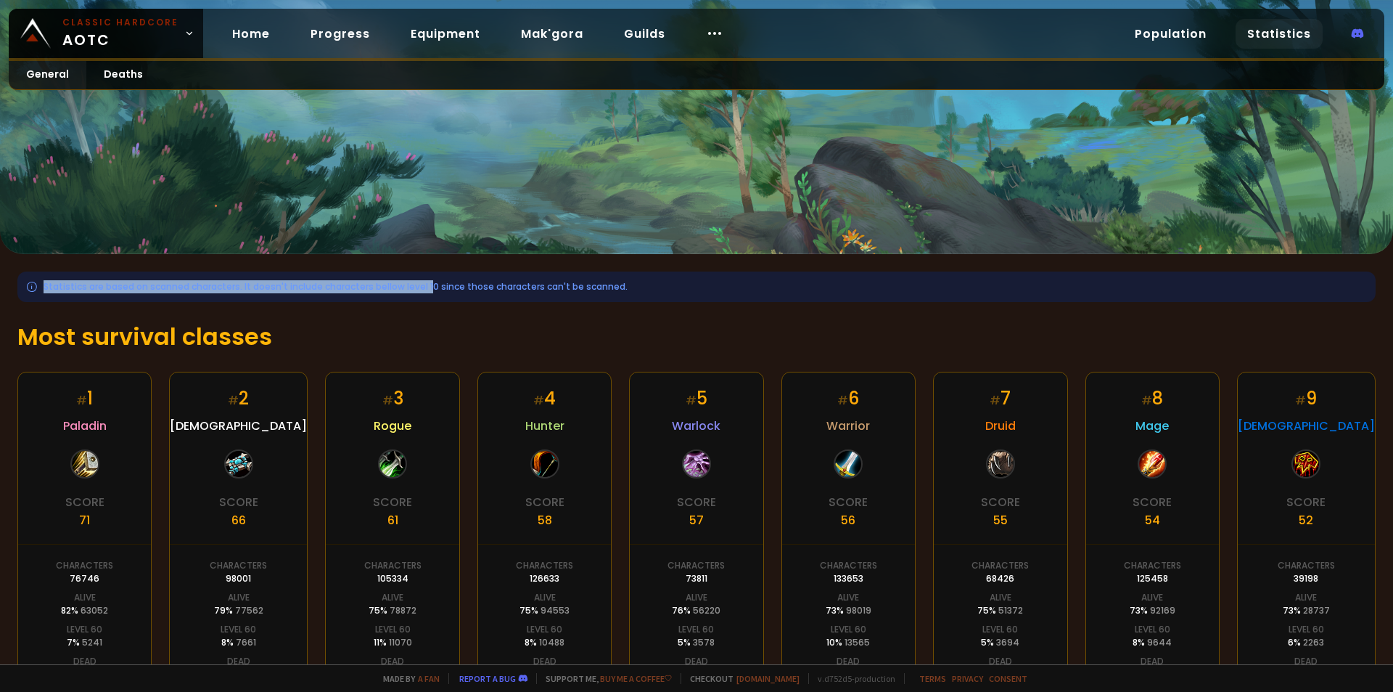
drag, startPoint x: 423, startPoint y: 283, endPoint x: 626, endPoint y: 283, distance: 203.2
click at [626, 283] on div "Statistics are based on scanned characters. It doesn't include characters bello…" at bounding box center [696, 286] width 1359 height 30
drag, startPoint x: 635, startPoint y: 283, endPoint x: 116, endPoint y: 271, distance: 519.1
click at [116, 271] on div "Statistics are based on scanned characters. It doesn't include characters bello…" at bounding box center [696, 554] width 1393 height 600
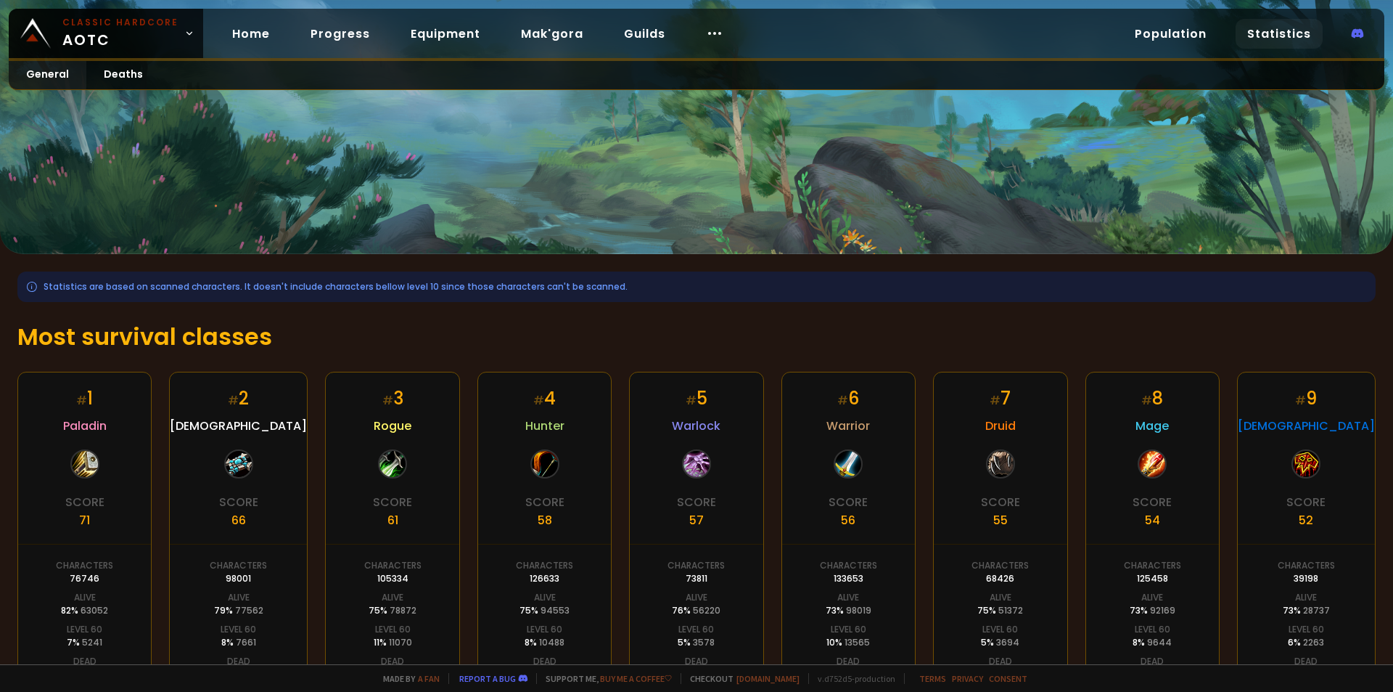
drag, startPoint x: 40, startPoint y: 287, endPoint x: 614, endPoint y: 283, distance: 574.1
click at [611, 281] on div "Statistics are based on scanned characters. It doesn't include characters bello…" at bounding box center [696, 286] width 1359 height 30
click at [718, 28] on div at bounding box center [715, 34] width 41 height 30
click at [706, 25] on icon at bounding box center [714, 33] width 17 height 17
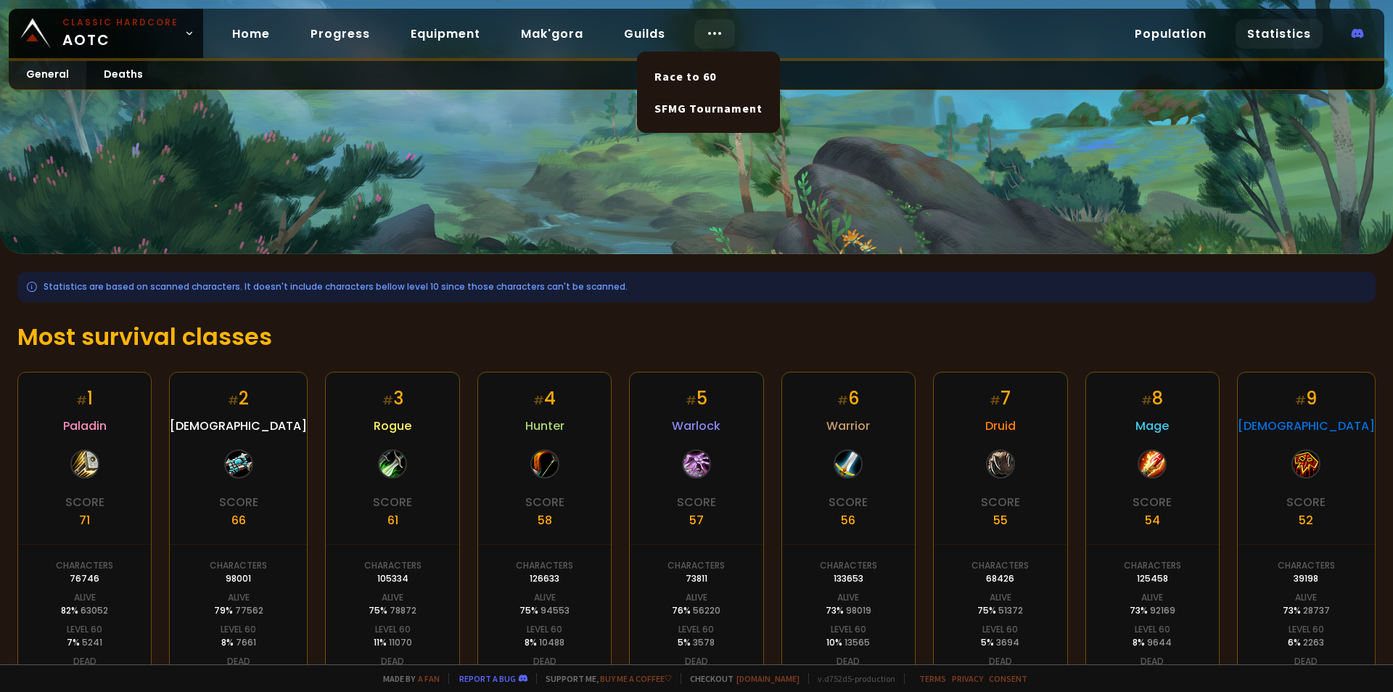
click at [707, 29] on icon at bounding box center [714, 33] width 17 height 17
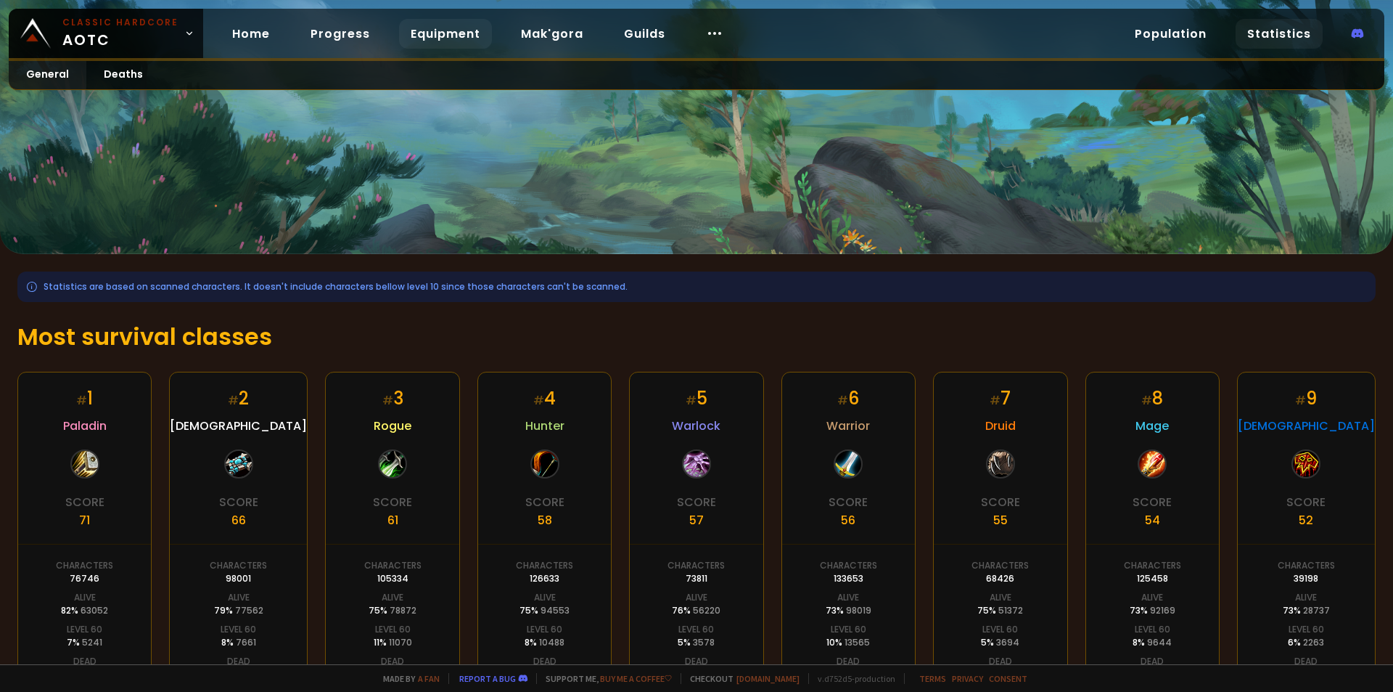
click at [417, 35] on link "Equipment" at bounding box center [445, 34] width 93 height 30
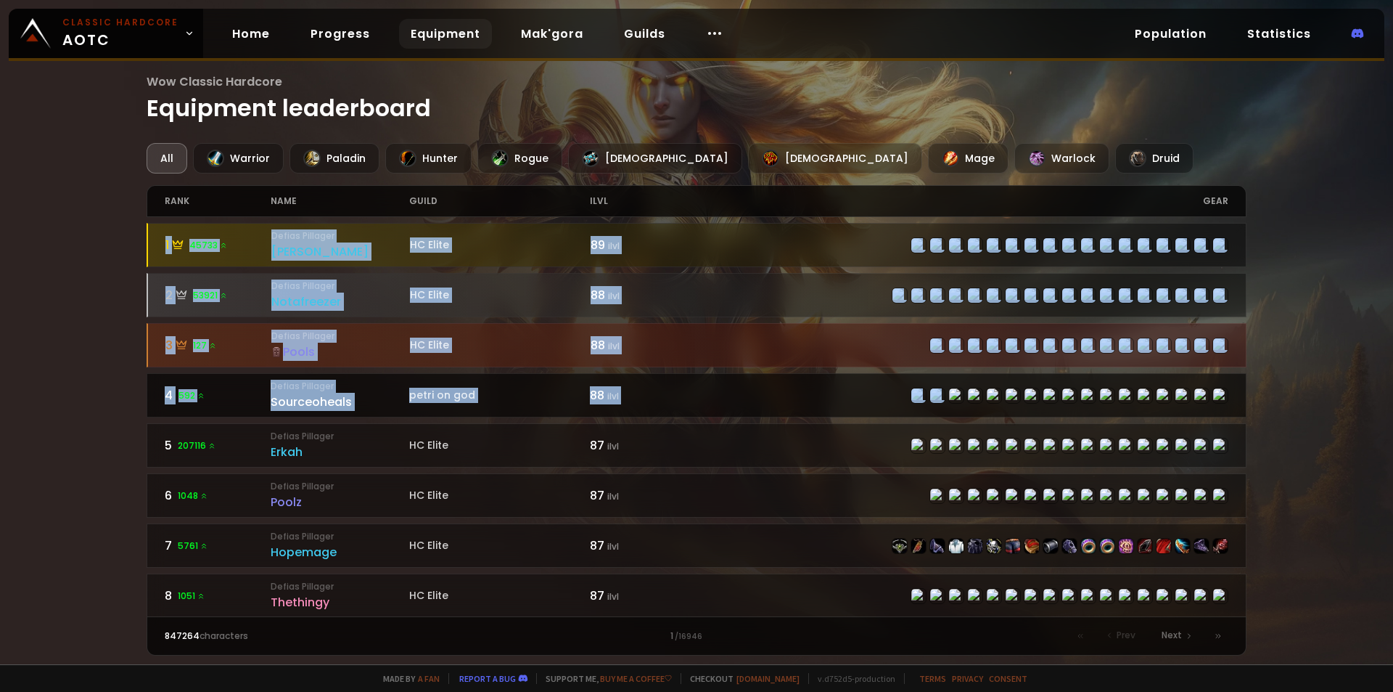
drag, startPoint x: 126, startPoint y: 224, endPoint x: 957, endPoint y: 408, distance: 851.2
click at [949, 408] on div "Wow Classic Hardcore Equipment leaderboard All Warrior Paladin Hunter Rogue Pri…" at bounding box center [696, 332] width 1393 height 664
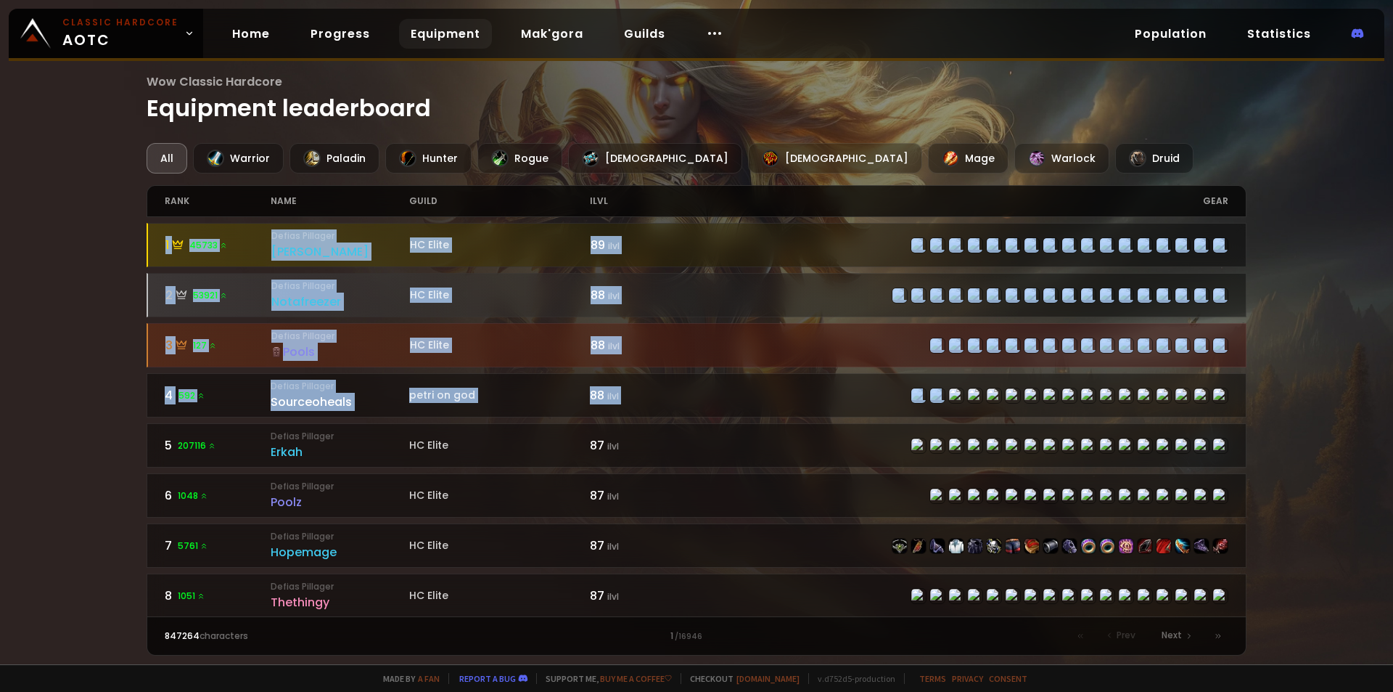
click at [1315, 304] on div "Wow Classic Hardcore Equipment leaderboard All Warrior Paladin Hunter Rogue Pri…" at bounding box center [696, 332] width 1393 height 664
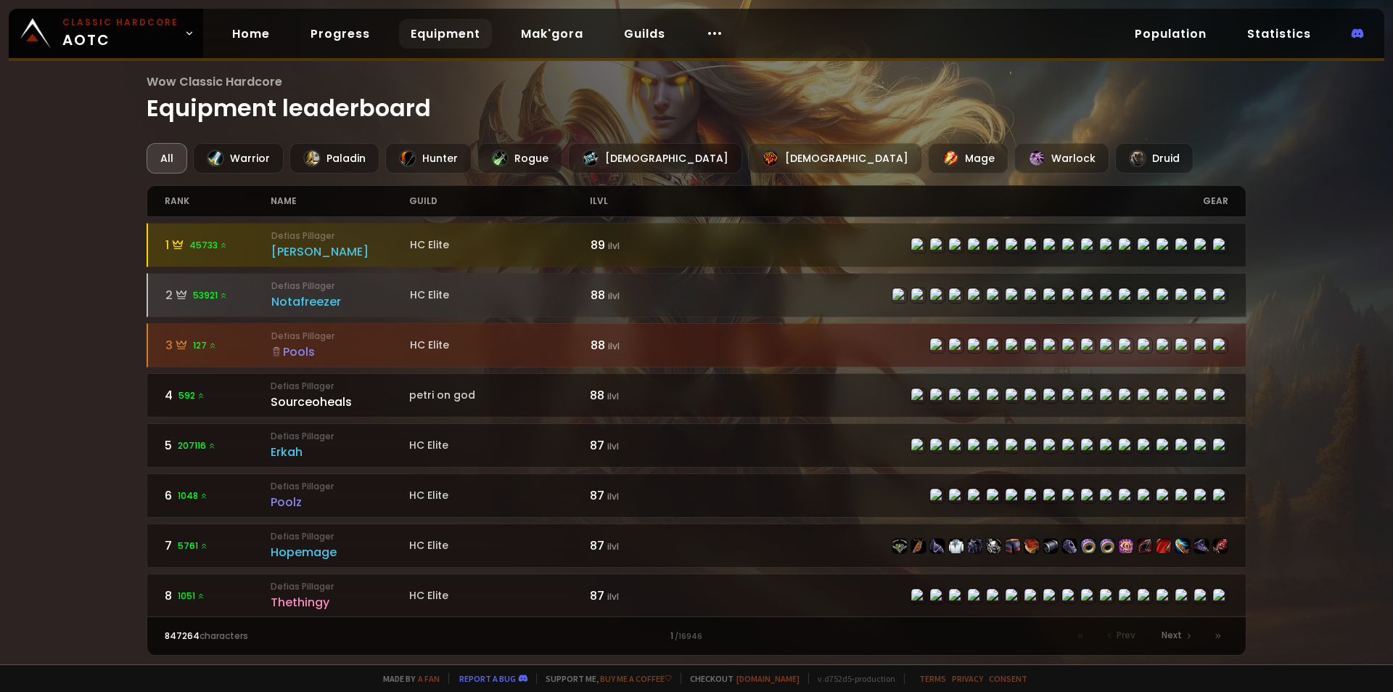
drag, startPoint x: 565, startPoint y: 128, endPoint x: 628, endPoint y: 139, distance: 63.5
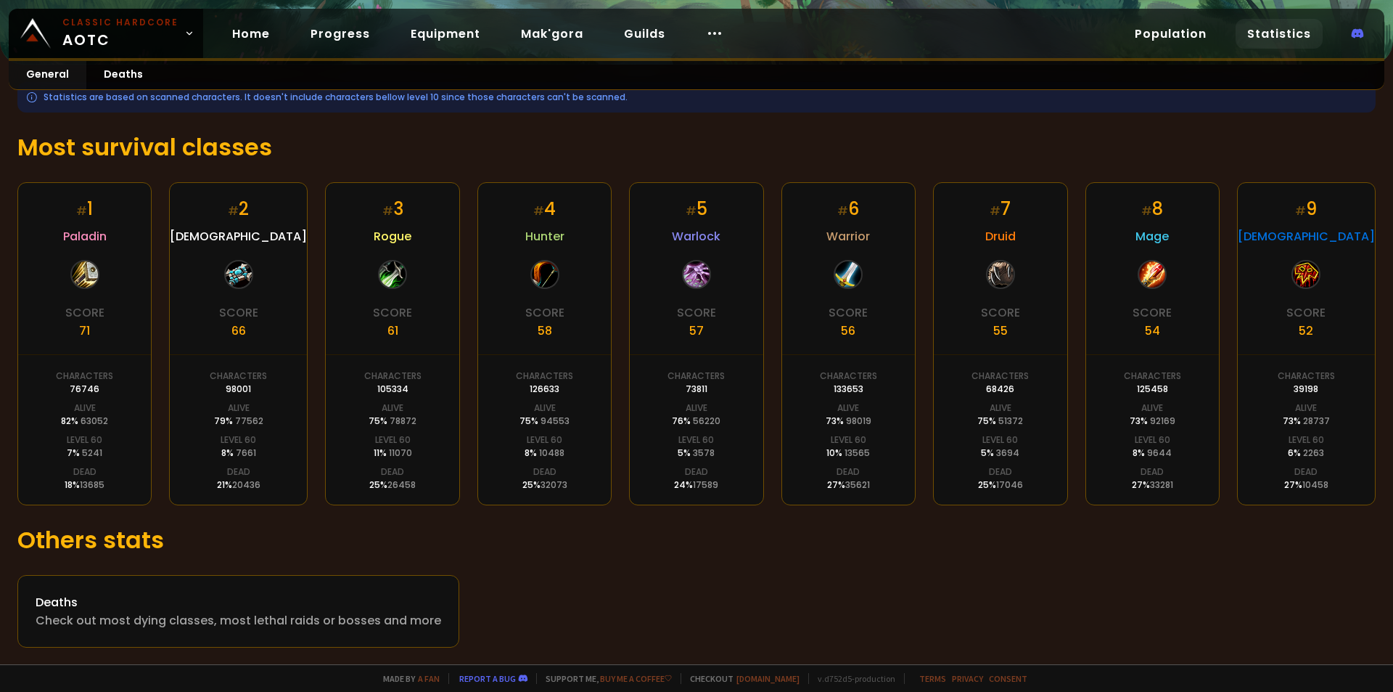
scroll to position [190, 0]
drag, startPoint x: 87, startPoint y: 236, endPoint x: 129, endPoint y: 230, distance: 42.5
click at [129, 230] on div "# 1 Paladin Score 71 Characters 76746 Alive 82 % 63052 Level 60 7 % 5241 Dead 1…" at bounding box center [84, 342] width 134 height 323
